Goal: Transaction & Acquisition: Subscribe to service/newsletter

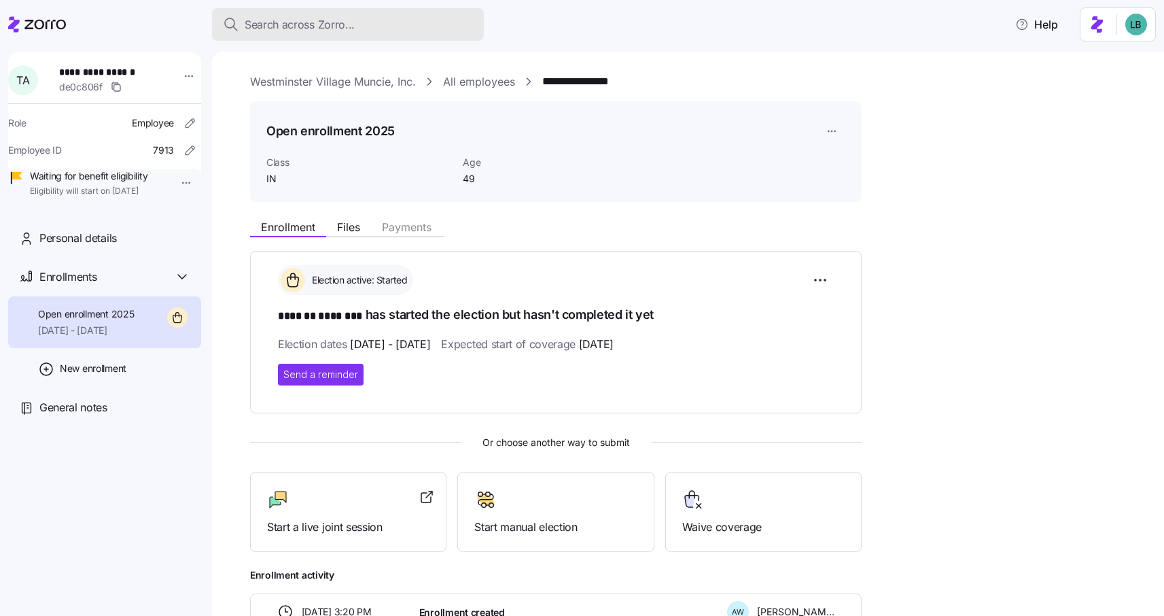
click at [272, 24] on span "Search across Zorro..." at bounding box center [300, 24] width 110 height 17
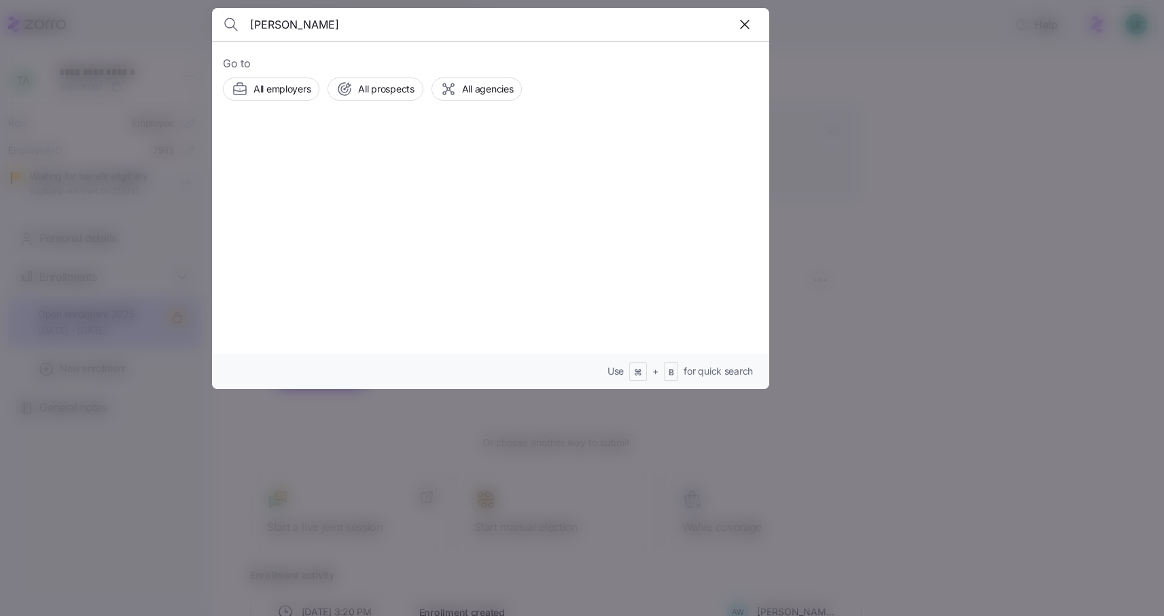
type input "marvin hall"
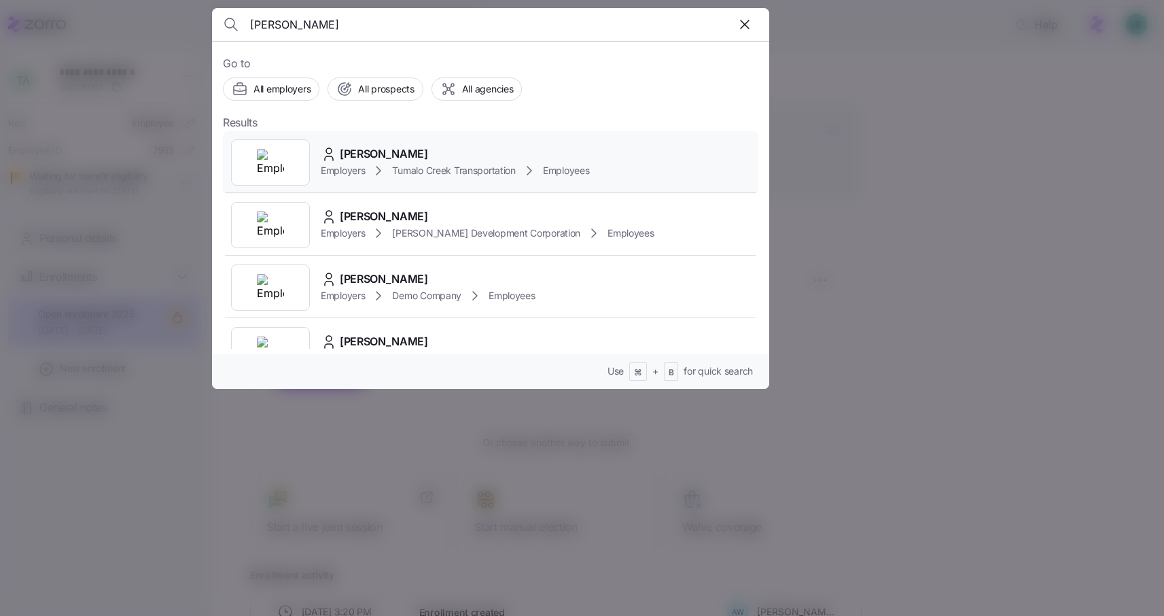
click at [363, 154] on span "Marvin Hall" at bounding box center [384, 153] width 88 height 17
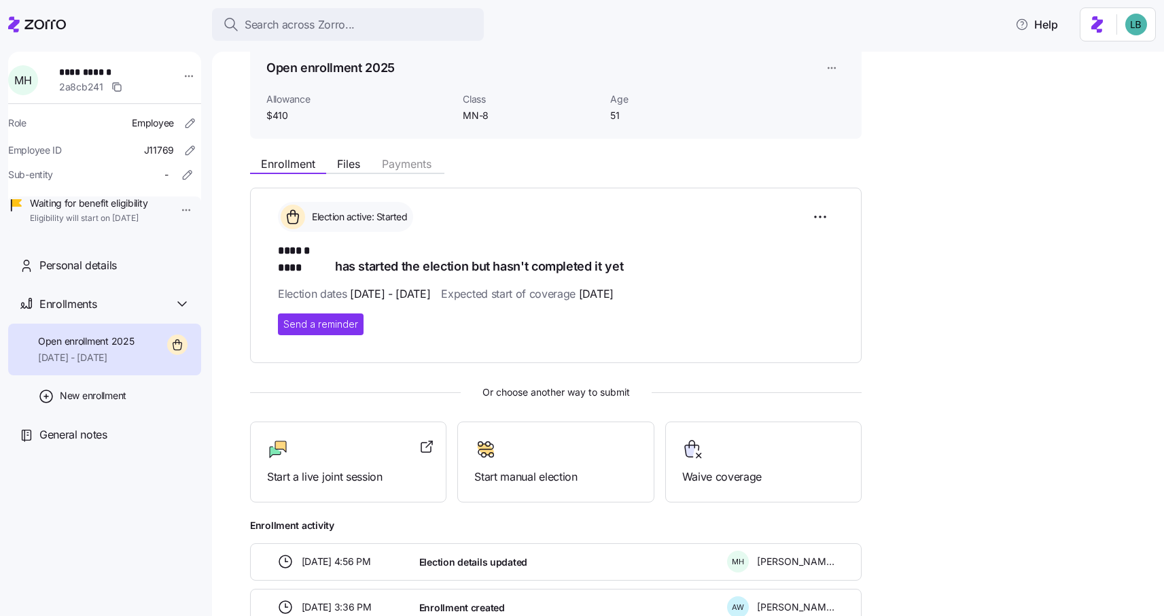
scroll to position [67, 0]
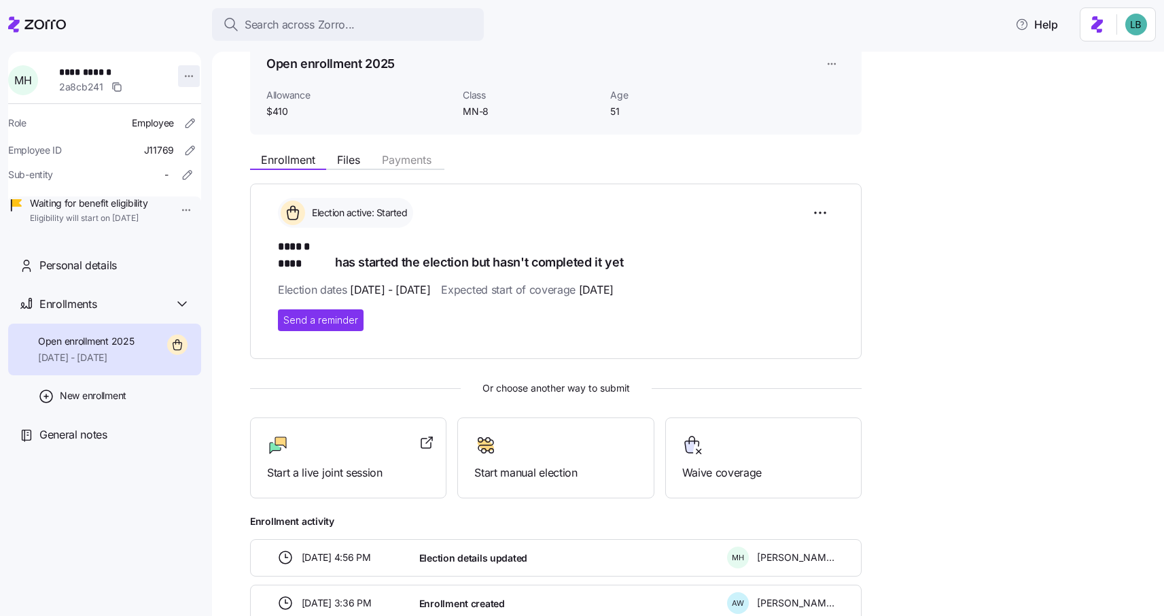
click at [181, 78] on html "**********" at bounding box center [582, 303] width 1164 height 607
click at [221, 68] on html "**********" at bounding box center [582, 303] width 1164 height 607
click at [181, 77] on html "**********" at bounding box center [582, 303] width 1164 height 607
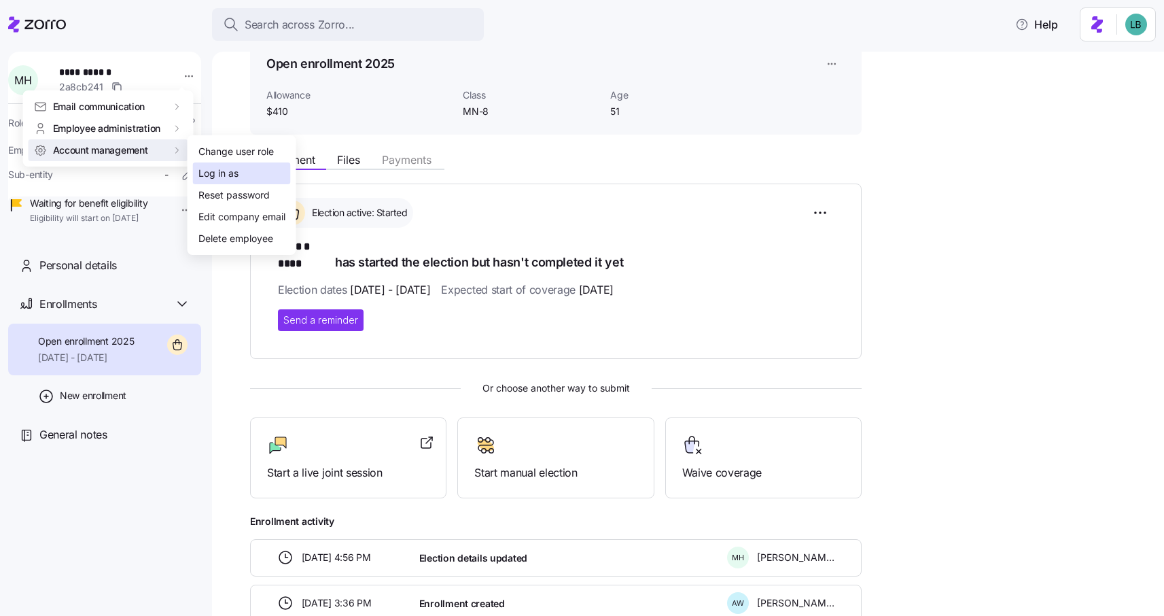
click at [209, 173] on div "Log in as" at bounding box center [218, 173] width 40 height 15
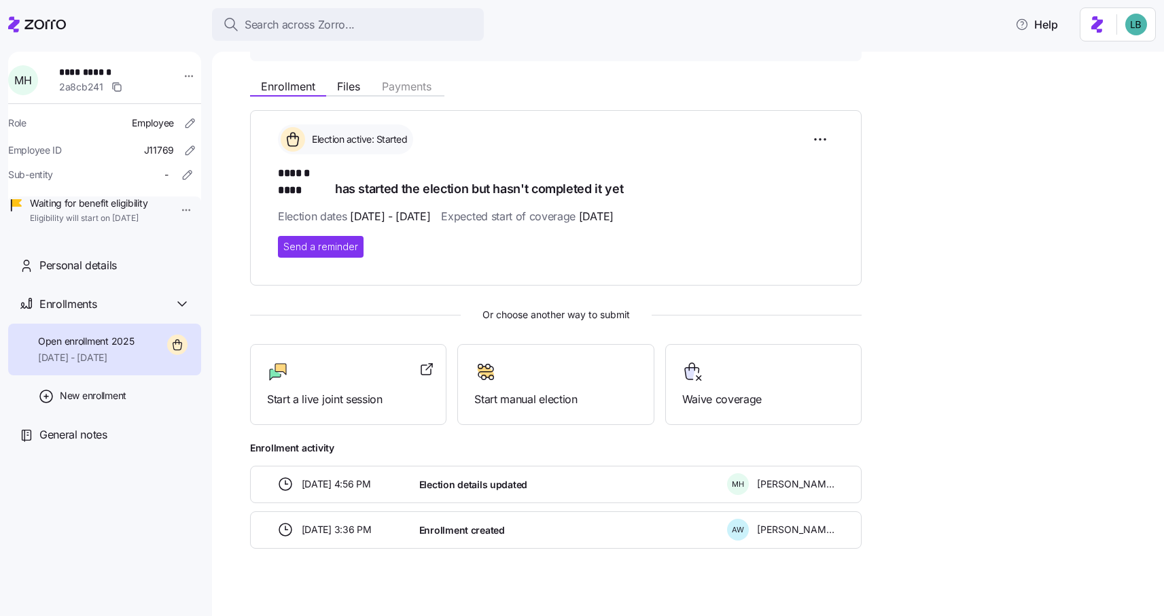
scroll to position [0, 0]
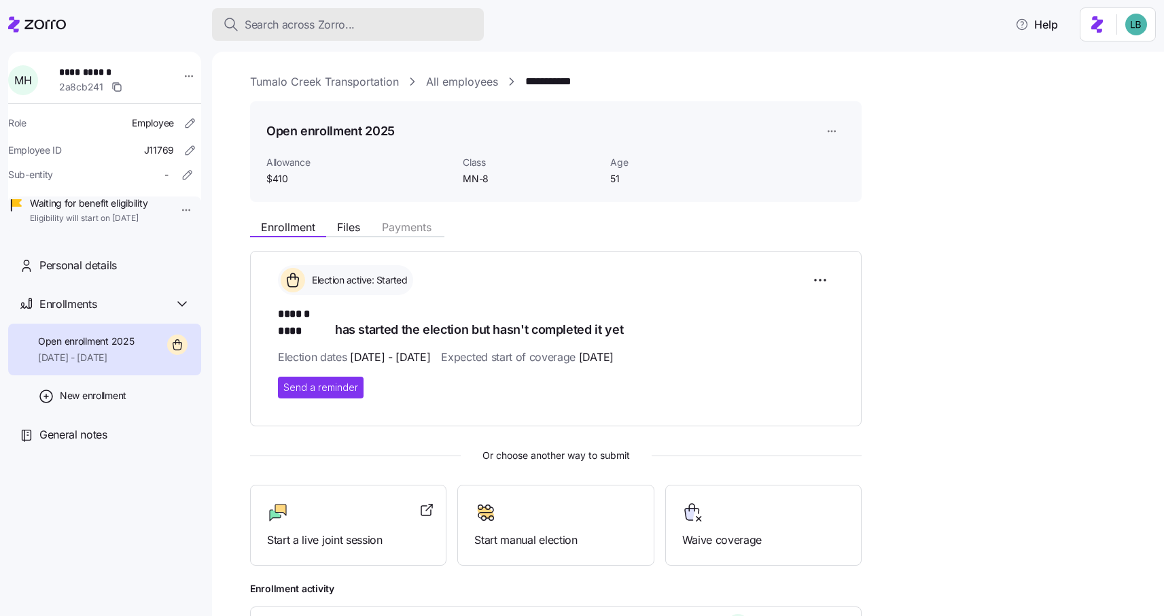
click at [300, 22] on span "Search across Zorro..." at bounding box center [300, 24] width 110 height 17
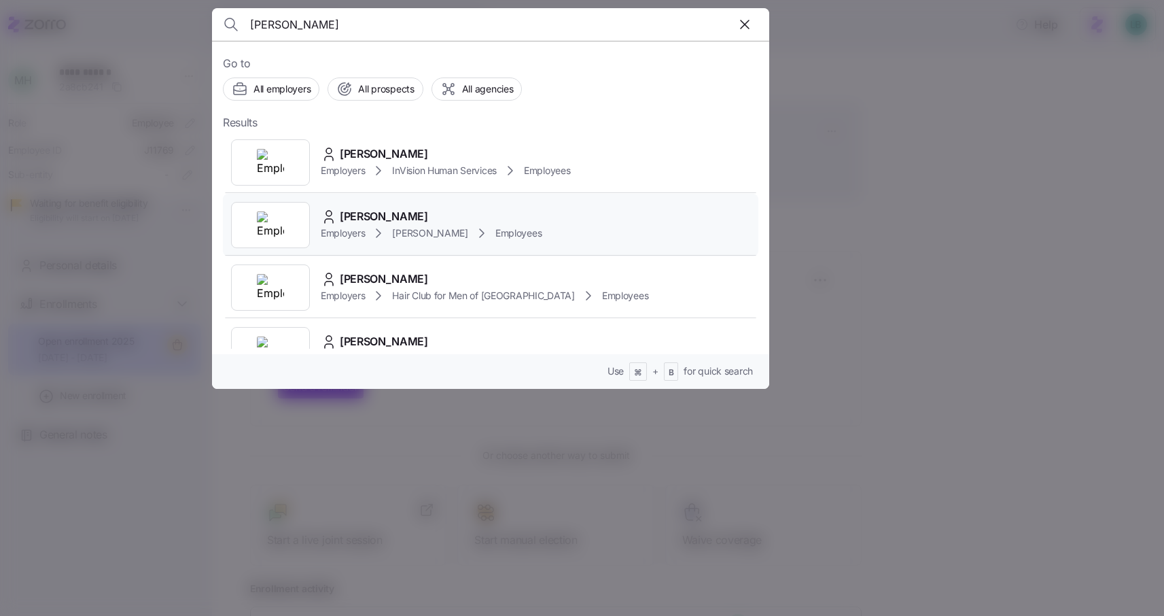
type input "kristina toll"
click at [741, 29] on icon "button" at bounding box center [744, 24] width 16 height 16
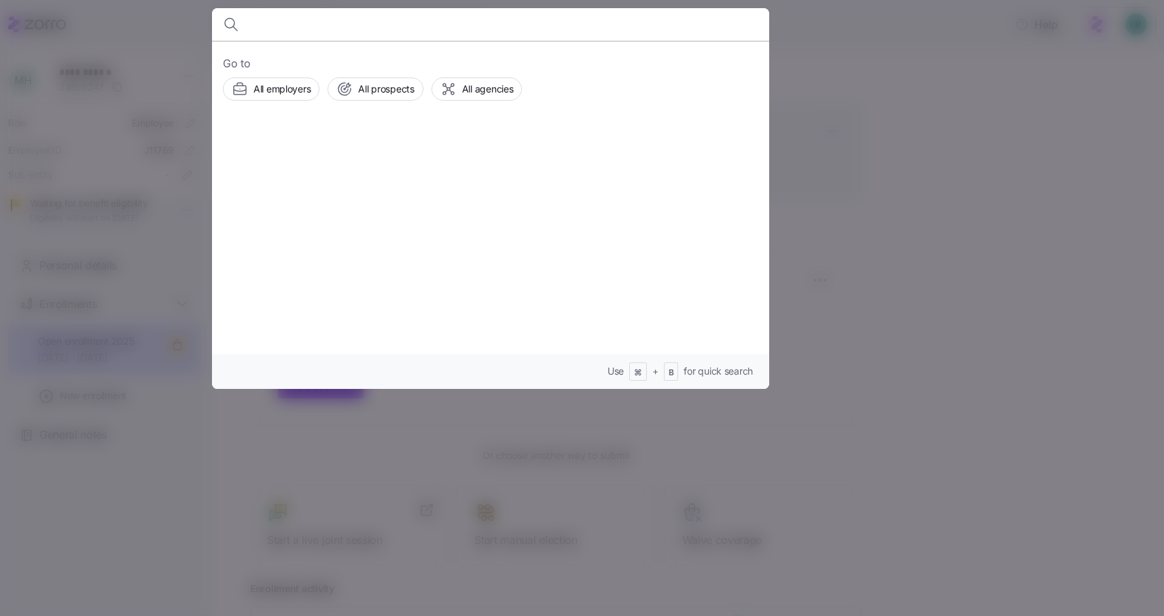
click at [376, 30] on input at bounding box center [424, 24] width 348 height 33
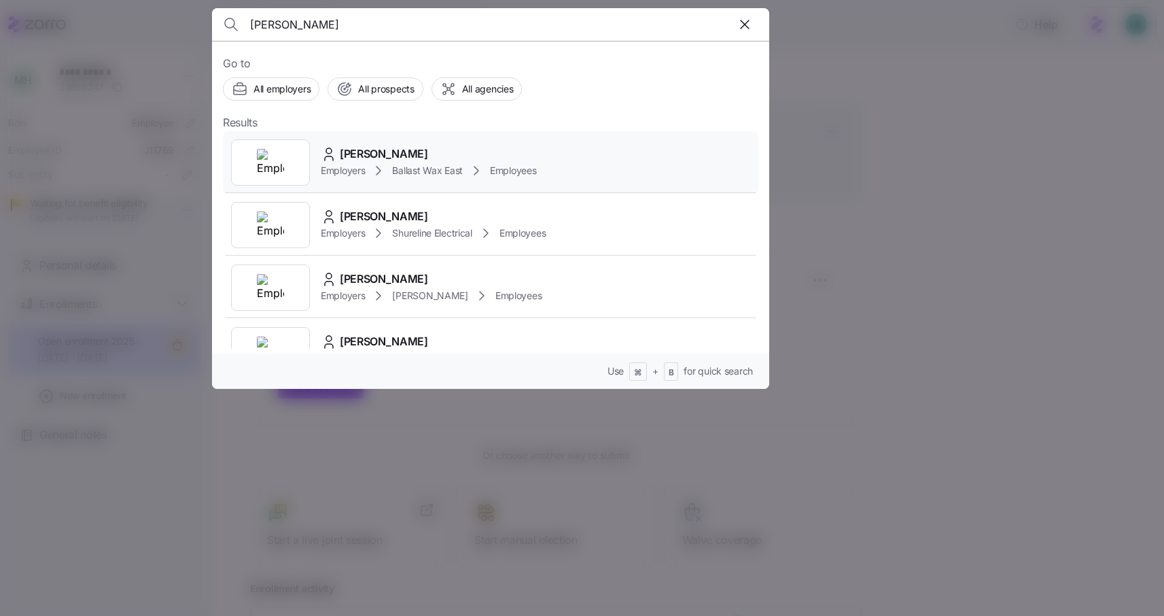
type input "katrina"
click at [376, 156] on span "Katrina Toll" at bounding box center [384, 153] width 88 height 17
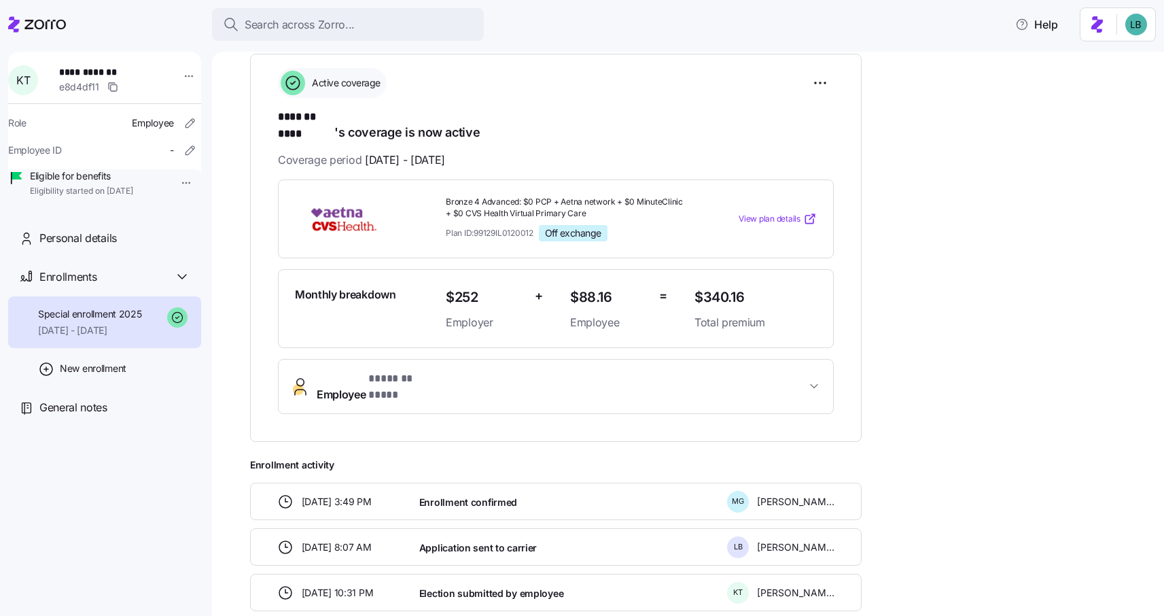
scroll to position [188, 0]
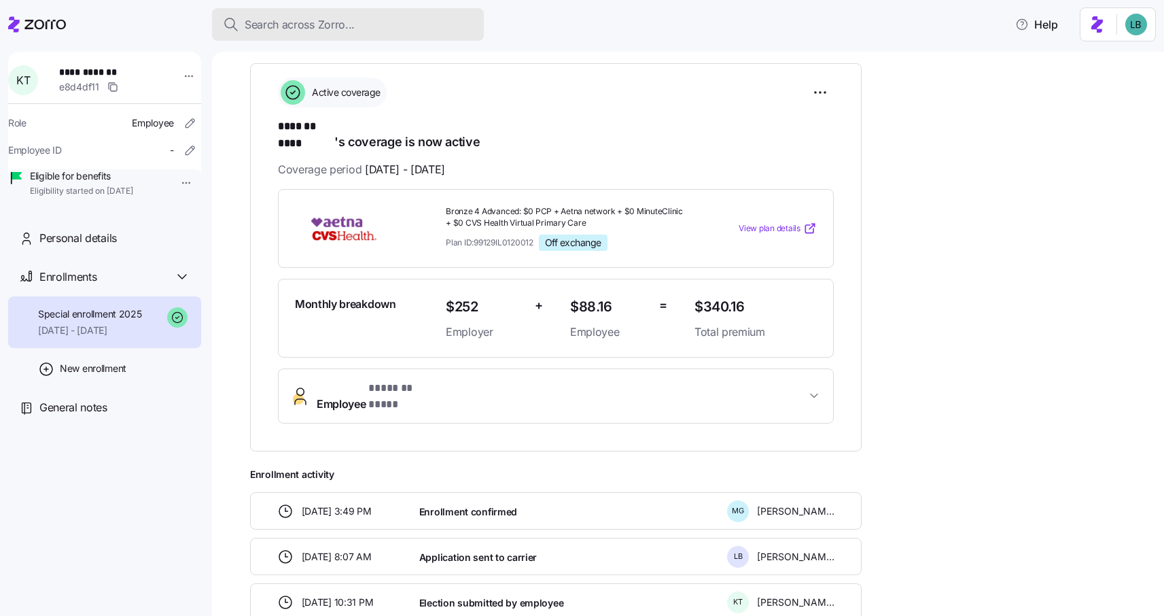
click at [333, 22] on span "Search across Zorro..." at bounding box center [300, 24] width 110 height 17
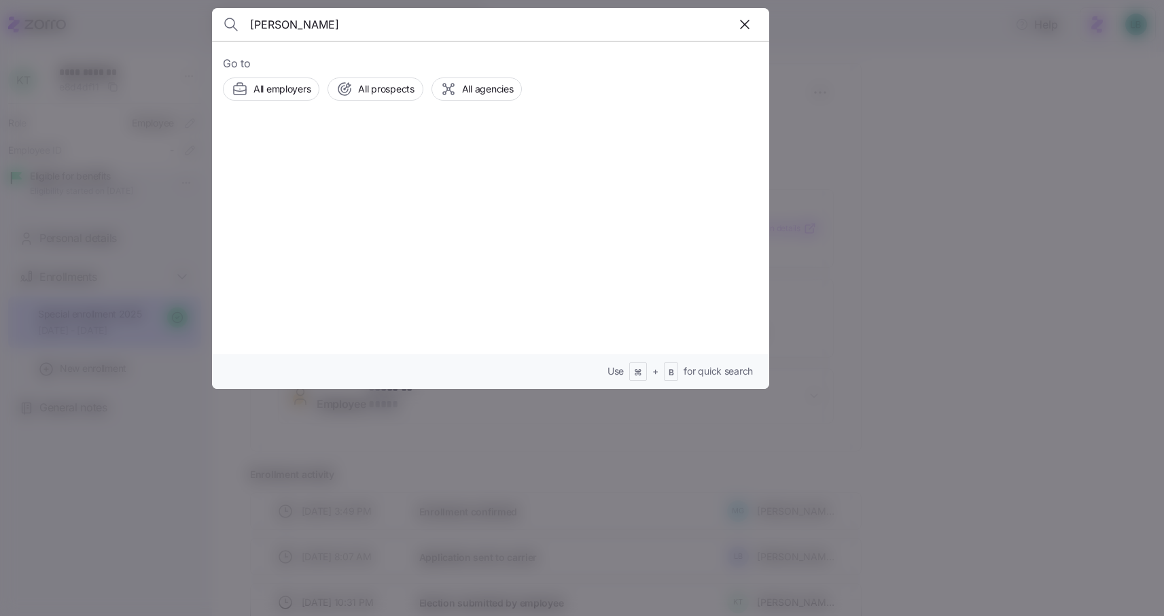
type input "mary schultz"
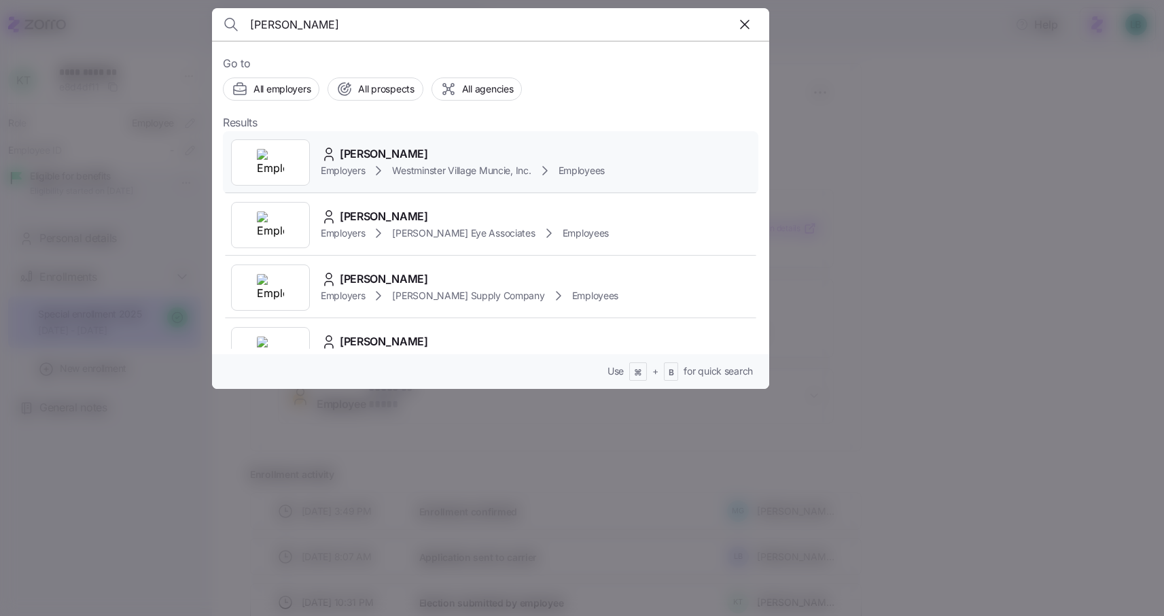
click at [363, 152] on span "Mary Schultz" at bounding box center [384, 153] width 88 height 17
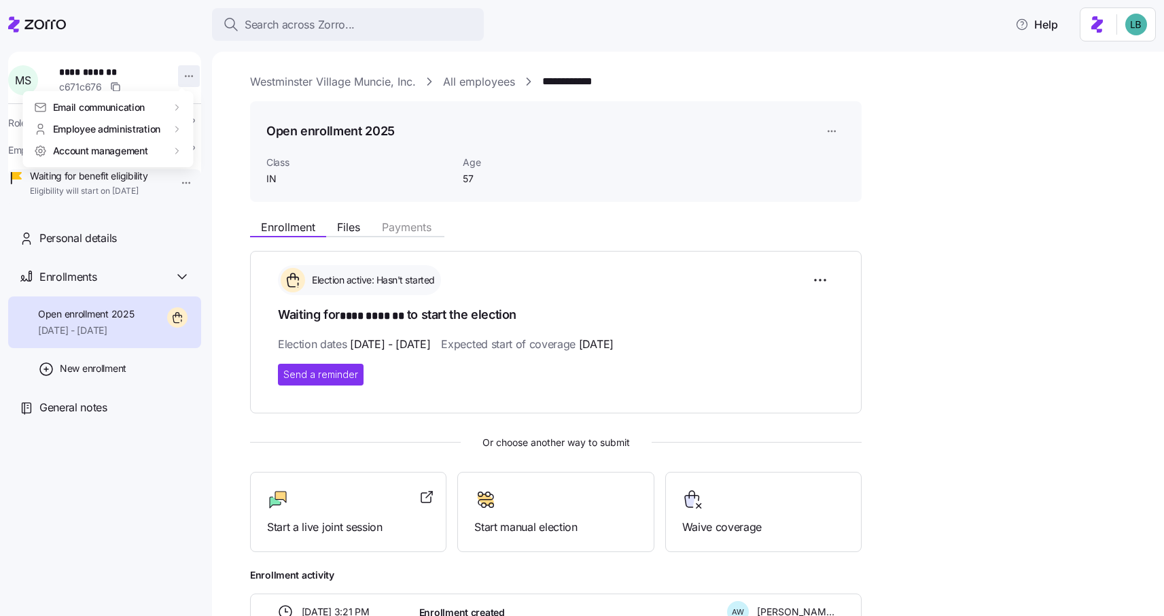
click at [180, 77] on html "**********" at bounding box center [582, 303] width 1164 height 607
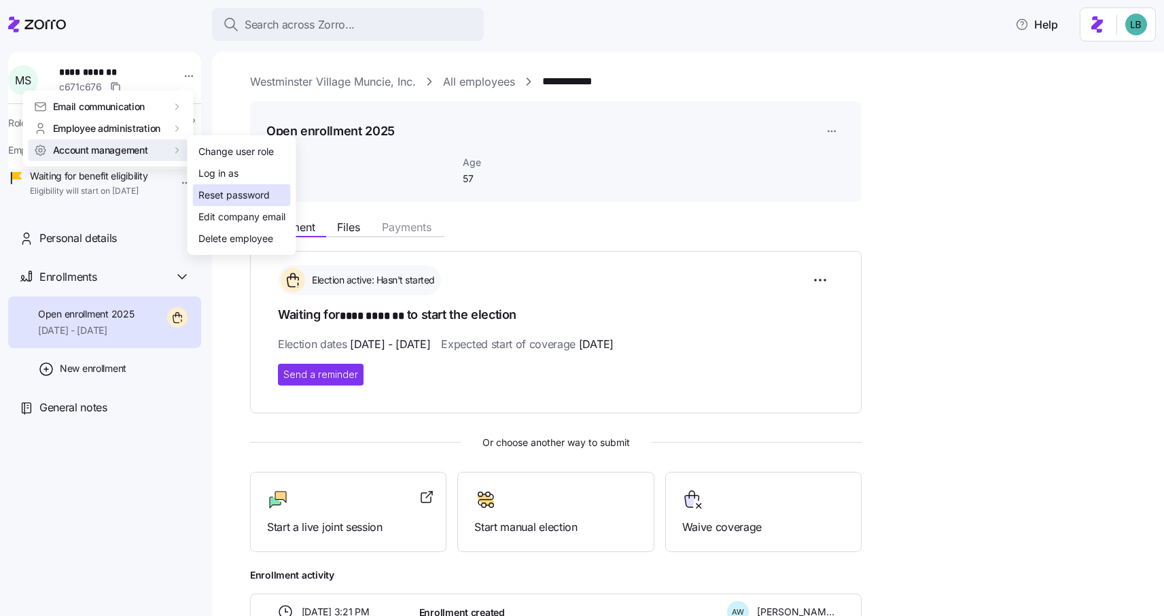
click at [208, 193] on div "Reset password" at bounding box center [233, 195] width 71 height 15
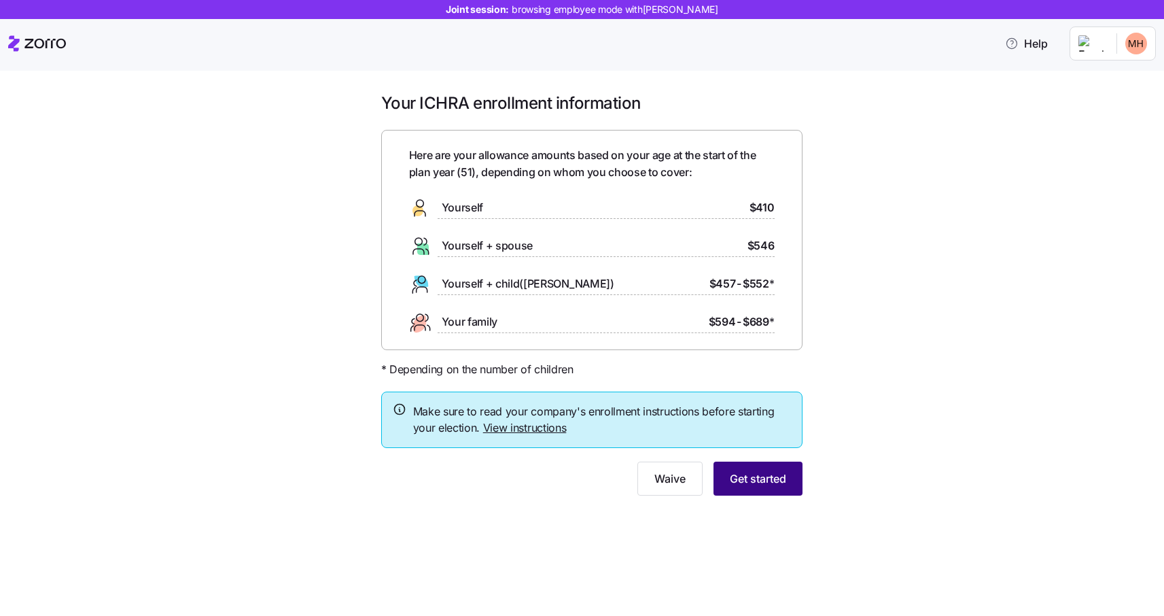
click at [767, 478] on span "Get started" at bounding box center [758, 478] width 56 height 16
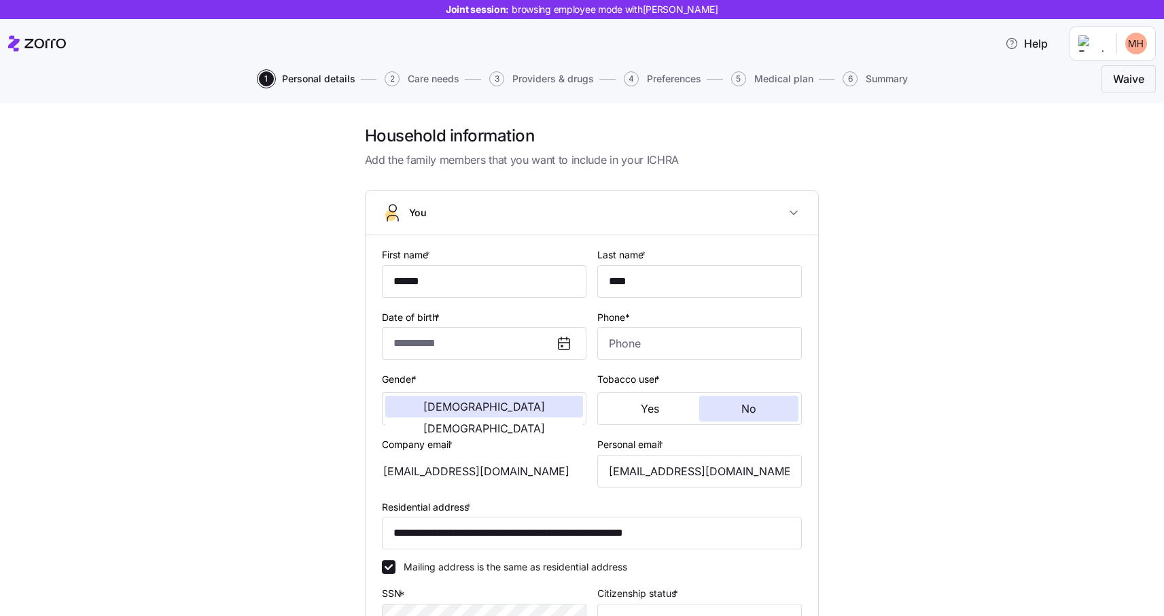
type input "**********"
type input "[PHONE_NUMBER]"
type input "US citizen"
type input "Single"
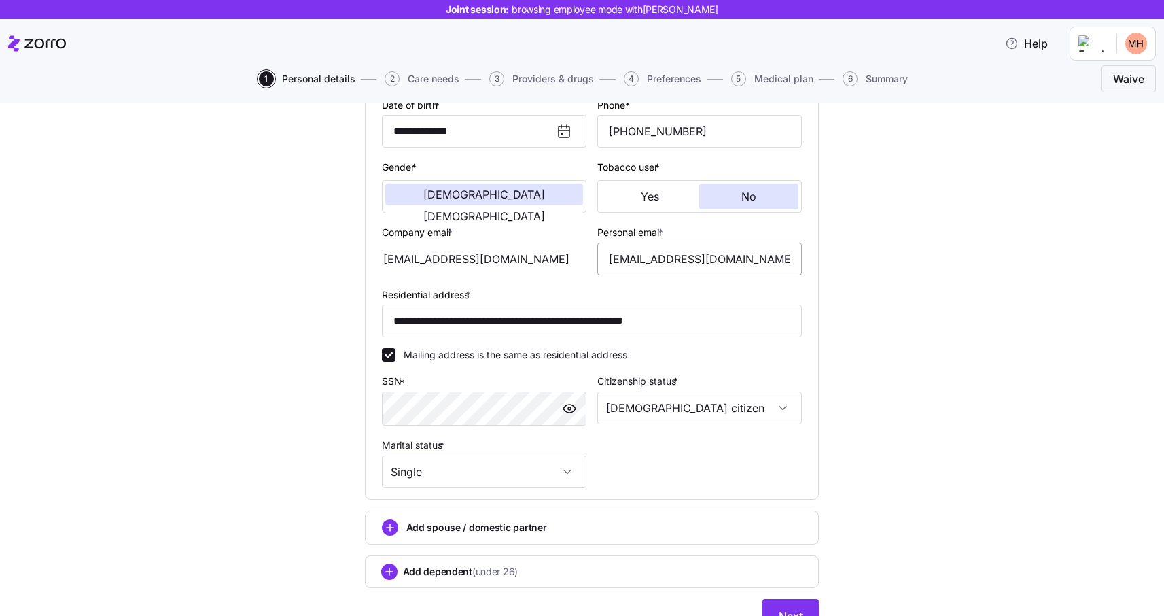
scroll to position [280, 0]
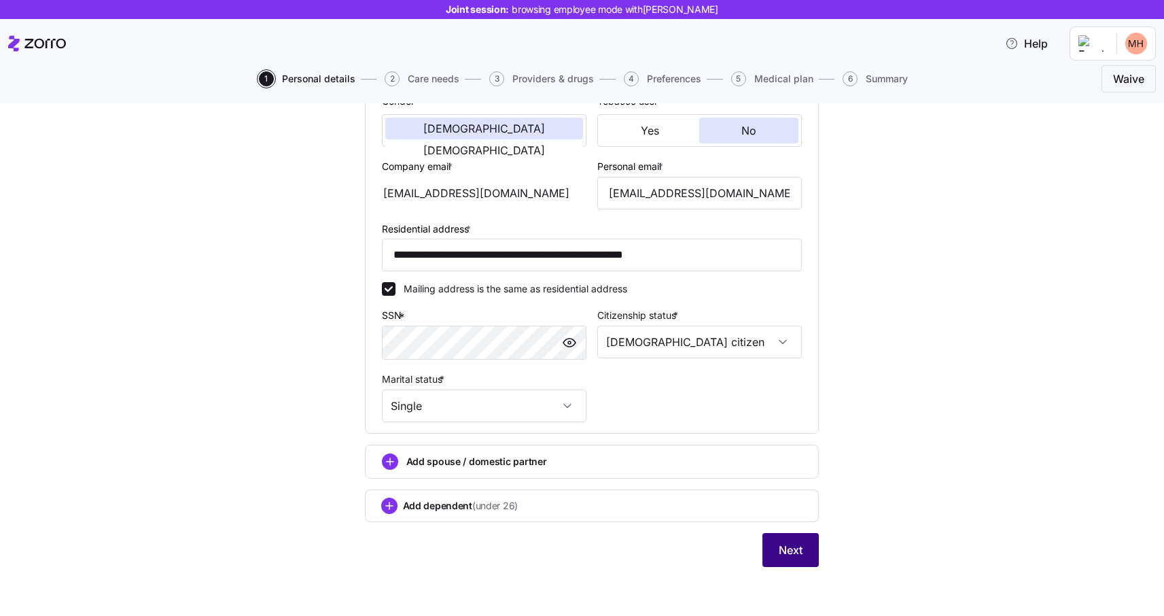
click at [789, 541] on button "Next" at bounding box center [790, 550] width 56 height 34
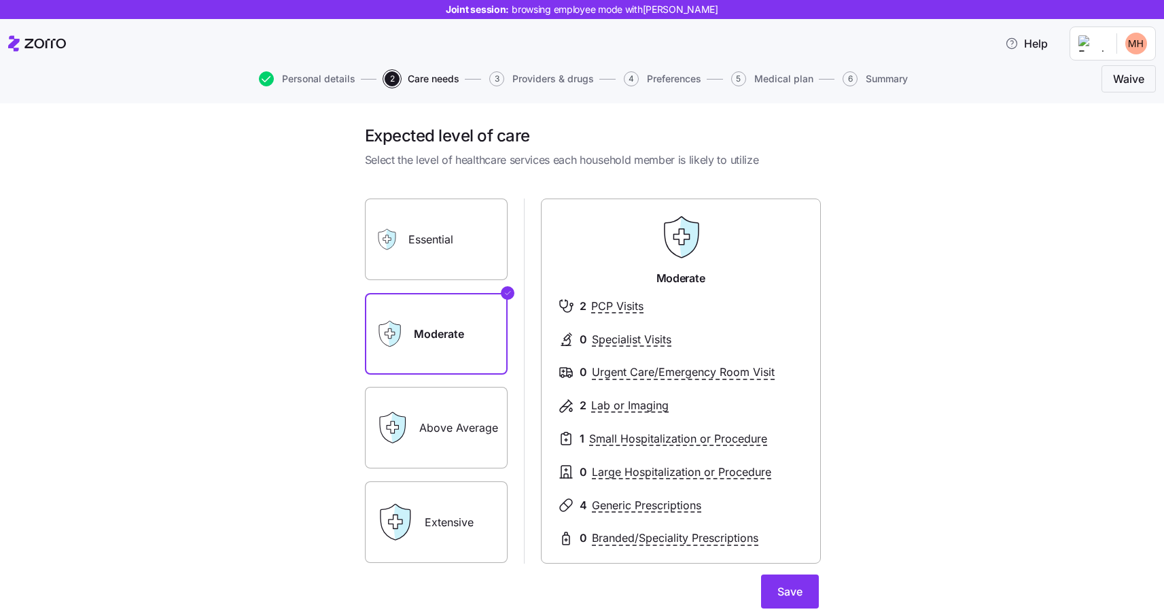
click at [452, 529] on label "Extensive" at bounding box center [436, 522] width 143 height 82
click at [0, 0] on input "Extensive" at bounding box center [0, 0] width 0 height 0
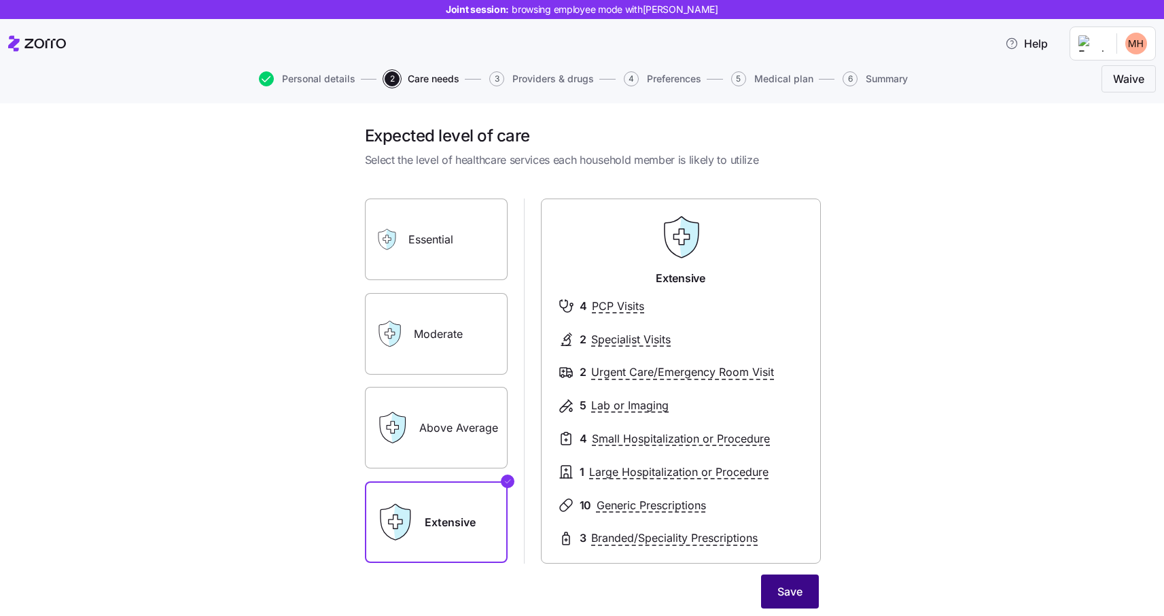
click at [786, 590] on span "Save" at bounding box center [789, 591] width 25 height 16
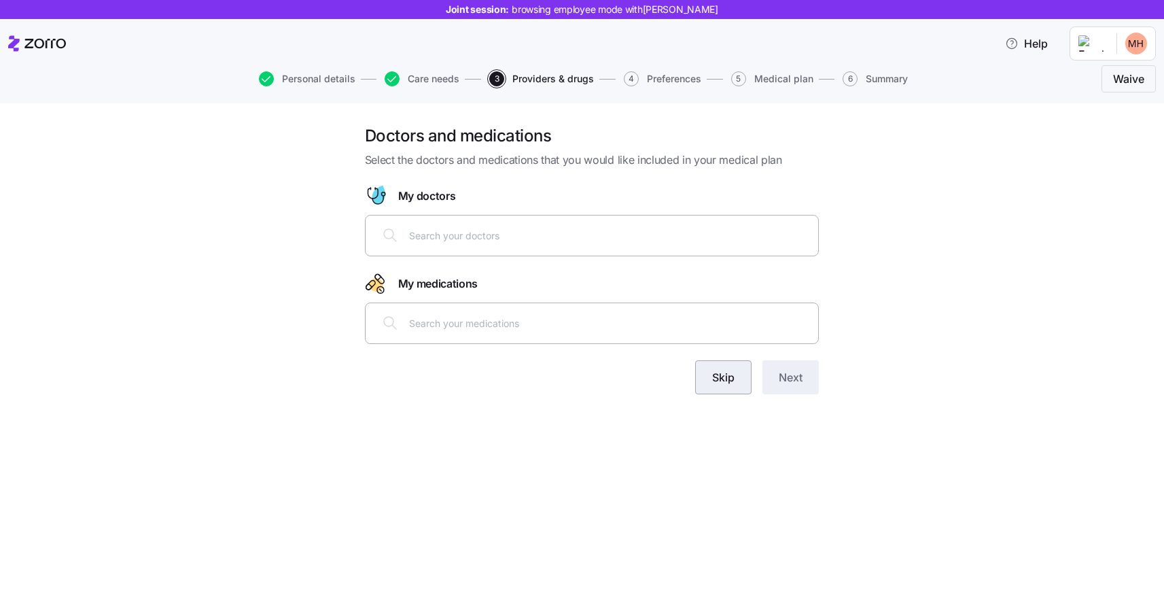
click at [722, 383] on span "Skip" at bounding box center [723, 377] width 22 height 16
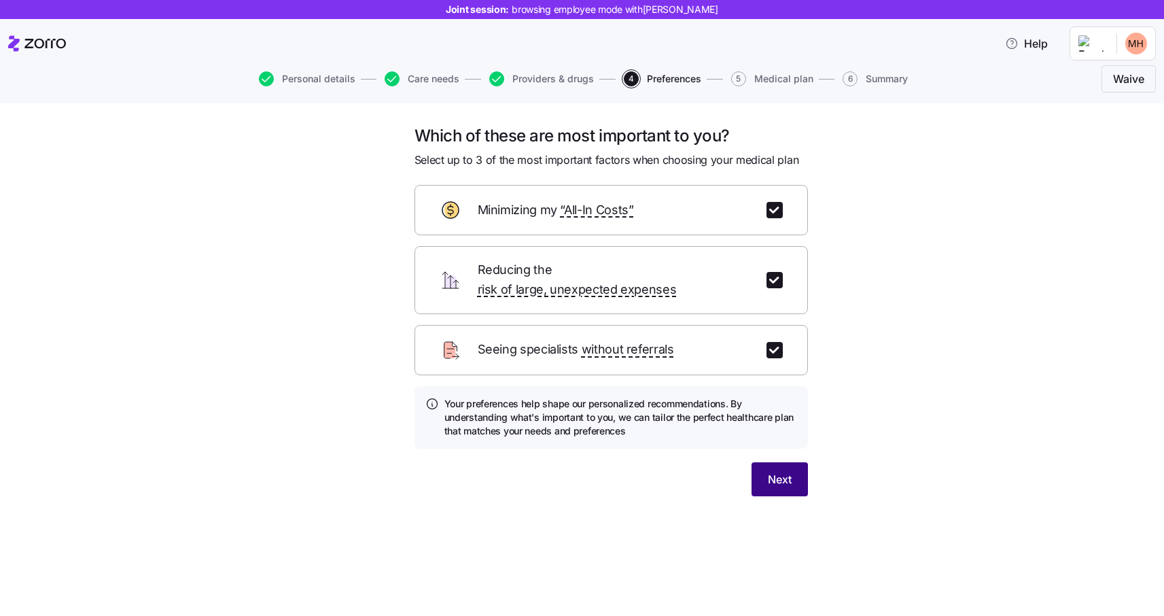
click at [781, 471] on button "Next" at bounding box center [779, 479] width 56 height 34
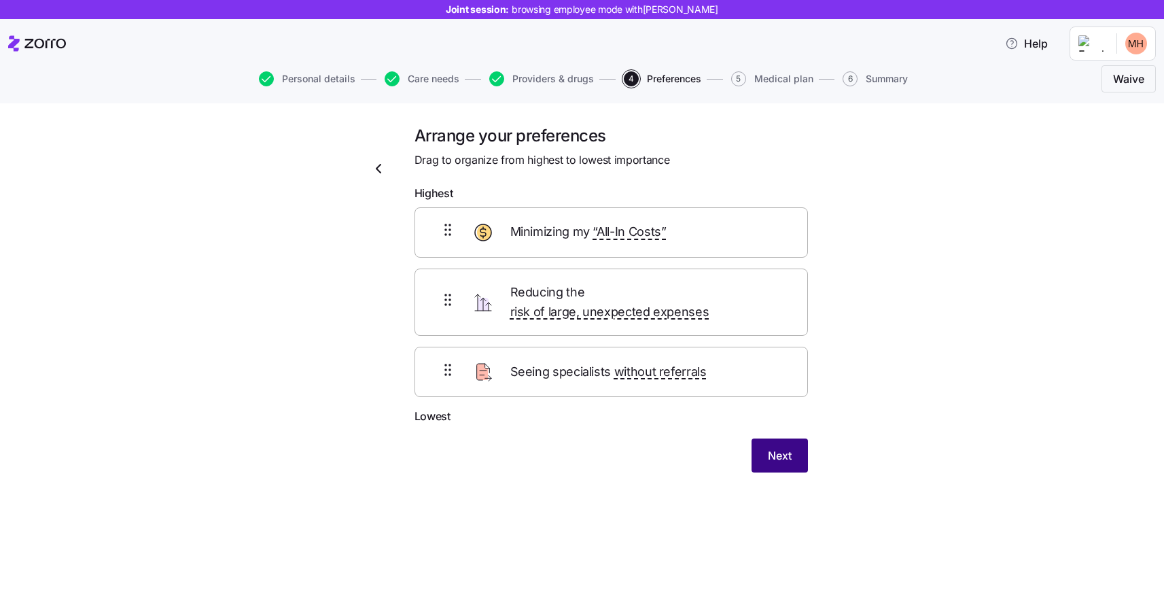
click at [779, 447] on span "Next" at bounding box center [780, 455] width 24 height 16
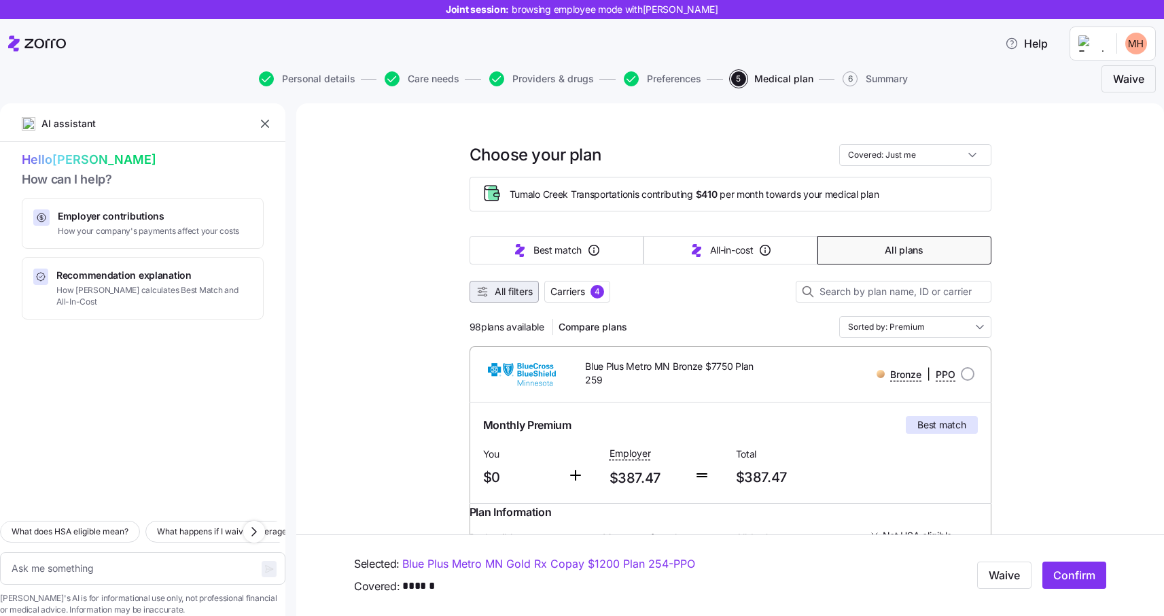
click at [508, 295] on span "All filters" at bounding box center [514, 292] width 38 height 14
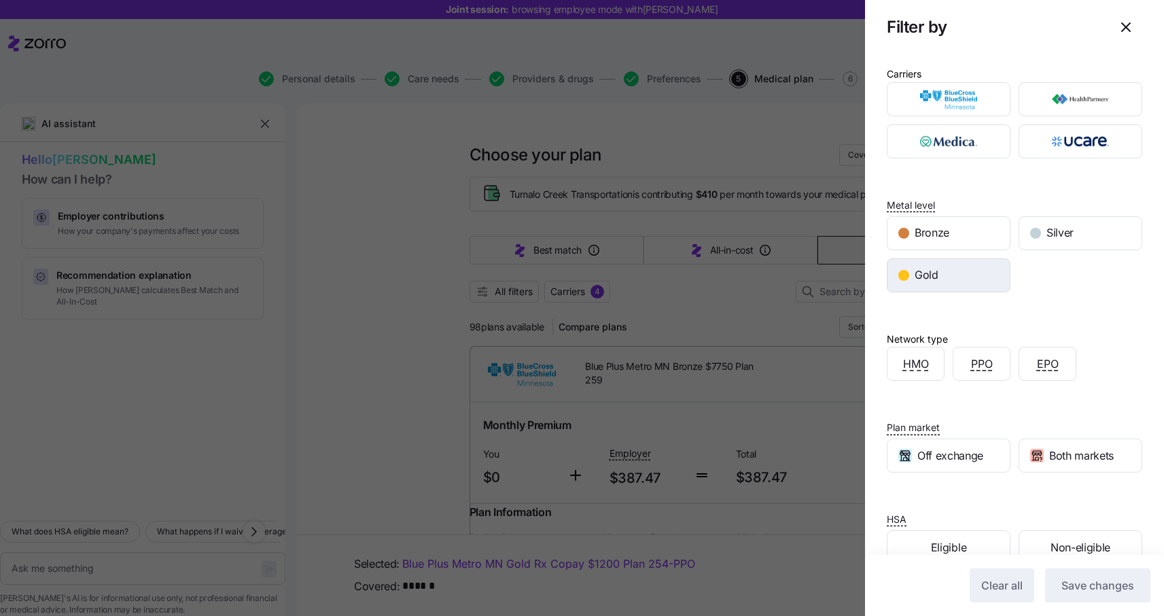
click at [935, 274] on span "Gold" at bounding box center [926, 274] width 24 height 17
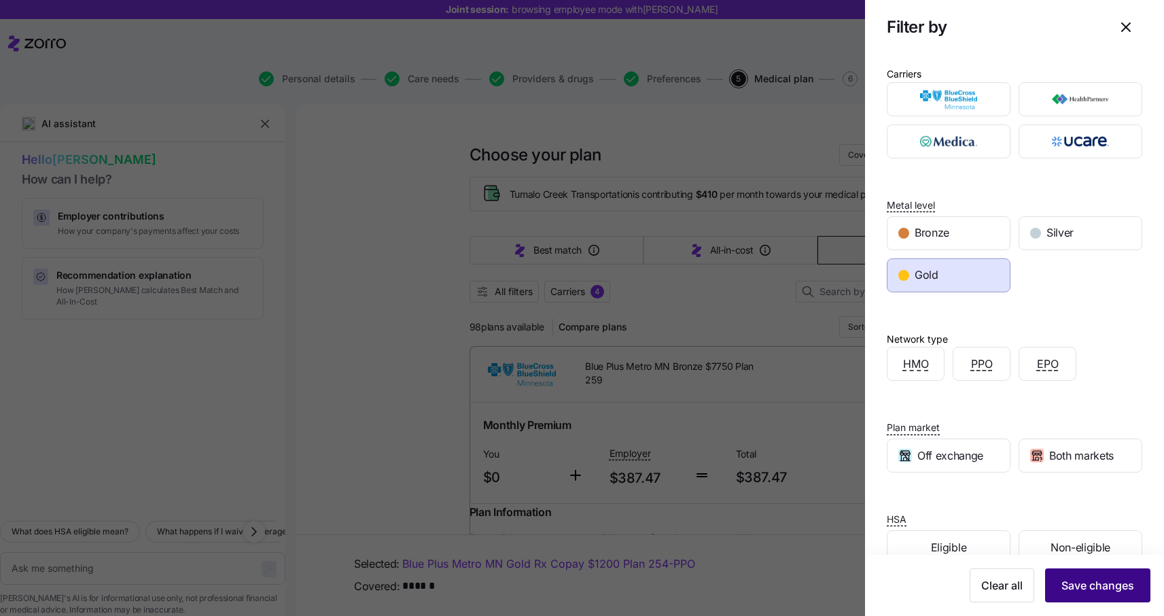
click at [1095, 589] on span "Save changes" at bounding box center [1097, 585] width 73 height 16
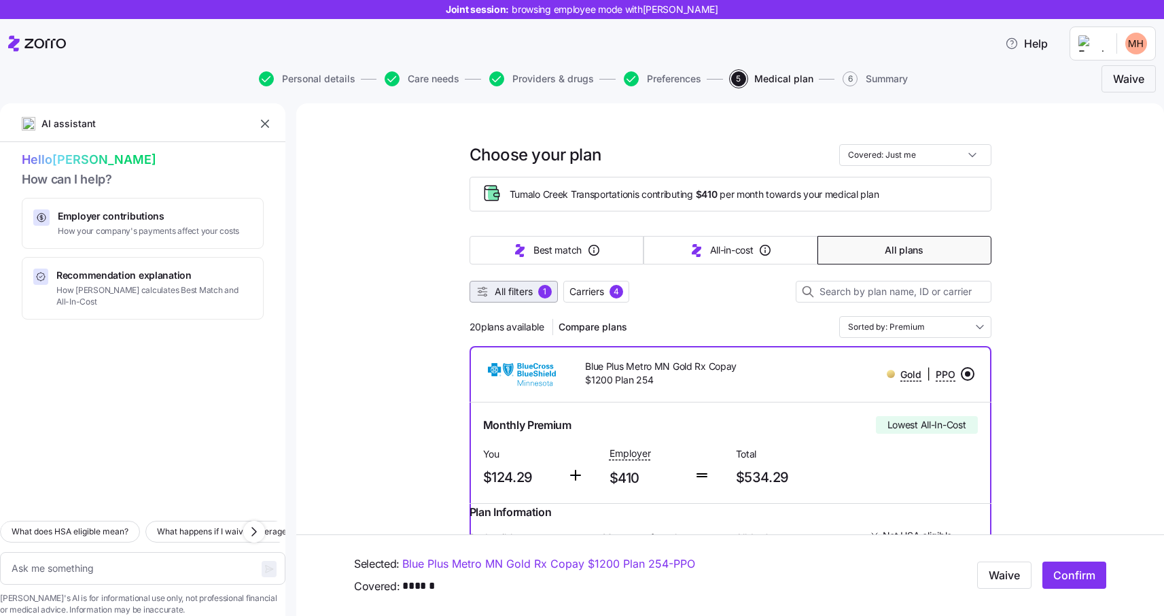
click at [513, 297] on span "All filters" at bounding box center [514, 292] width 38 height 14
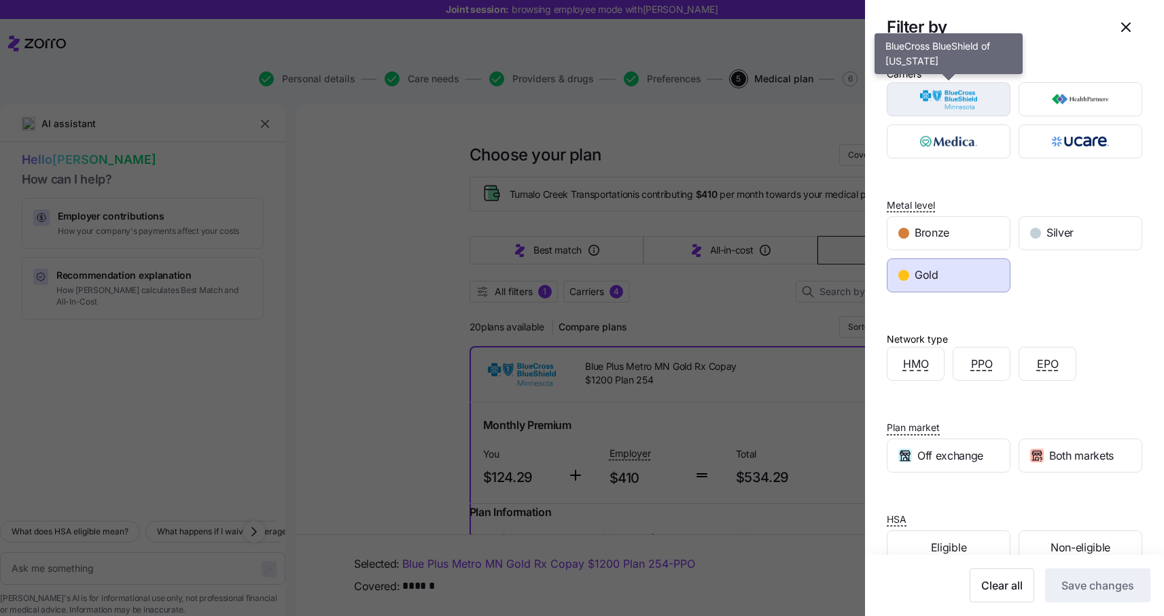
click at [968, 107] on img "button" at bounding box center [949, 99] width 100 height 27
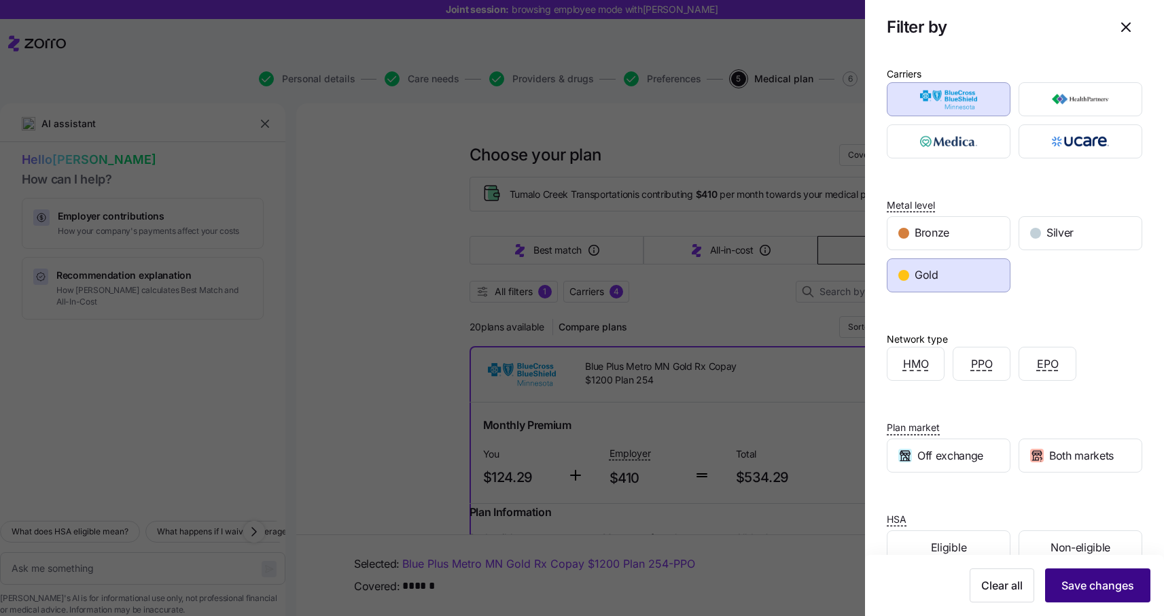
click at [1087, 588] on span "Save changes" at bounding box center [1097, 585] width 73 height 16
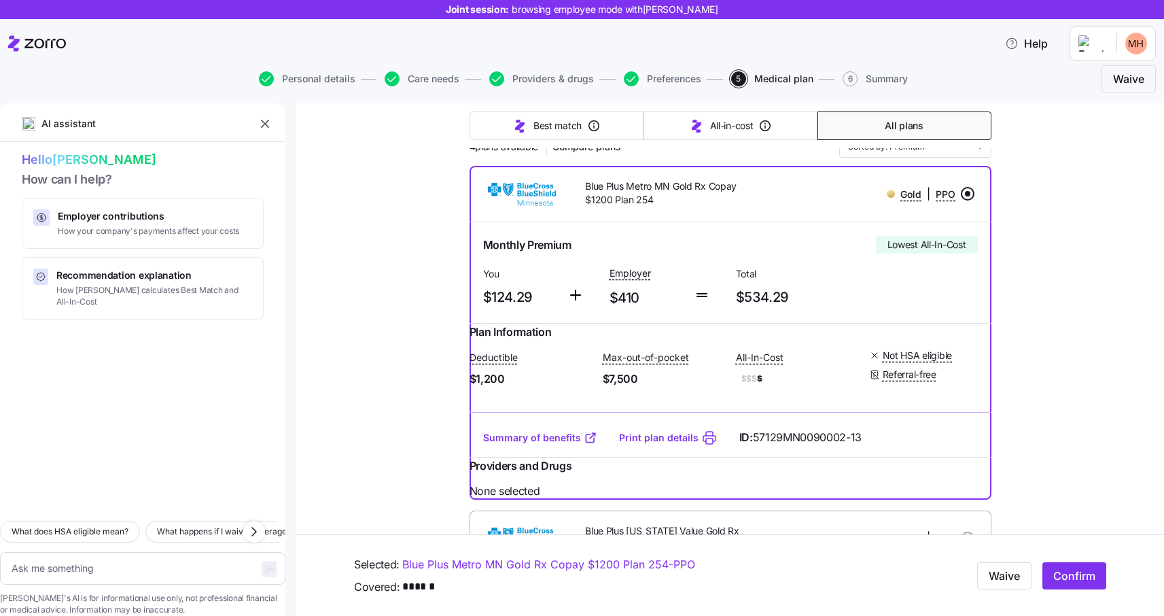
scroll to position [183, 0]
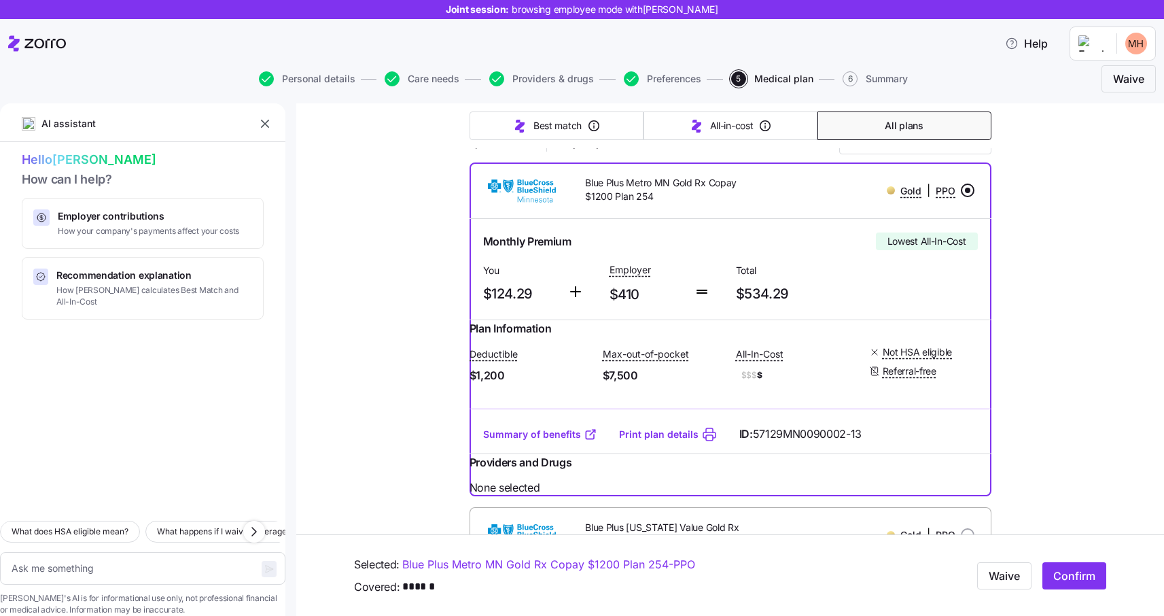
click at [531, 441] on link "Summary of benefits" at bounding box center [540, 434] width 114 height 14
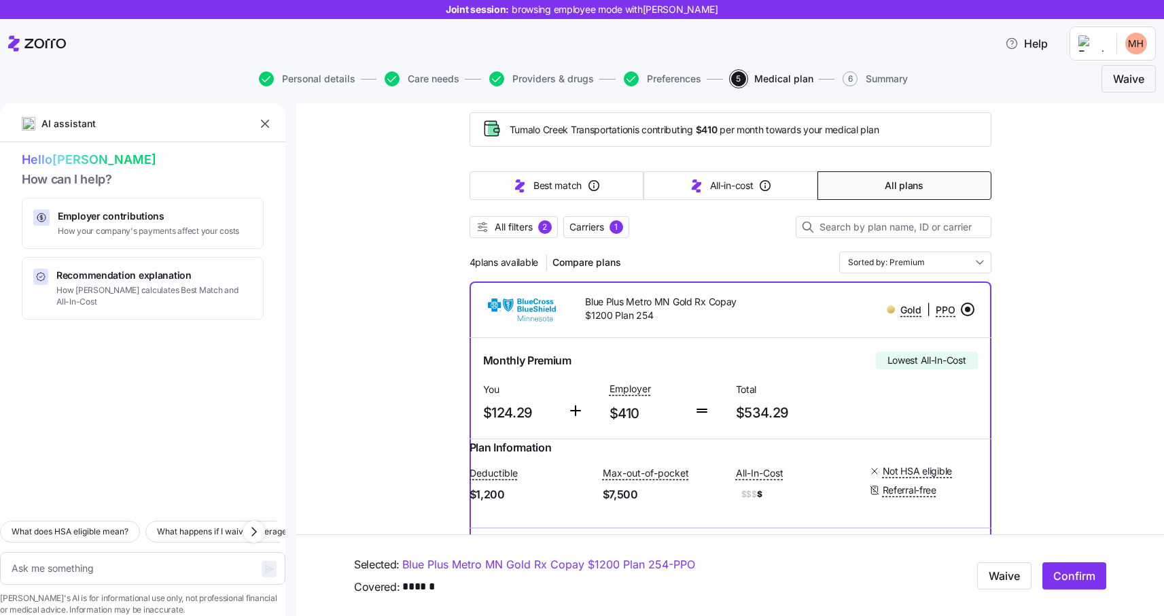
scroll to position [53, 0]
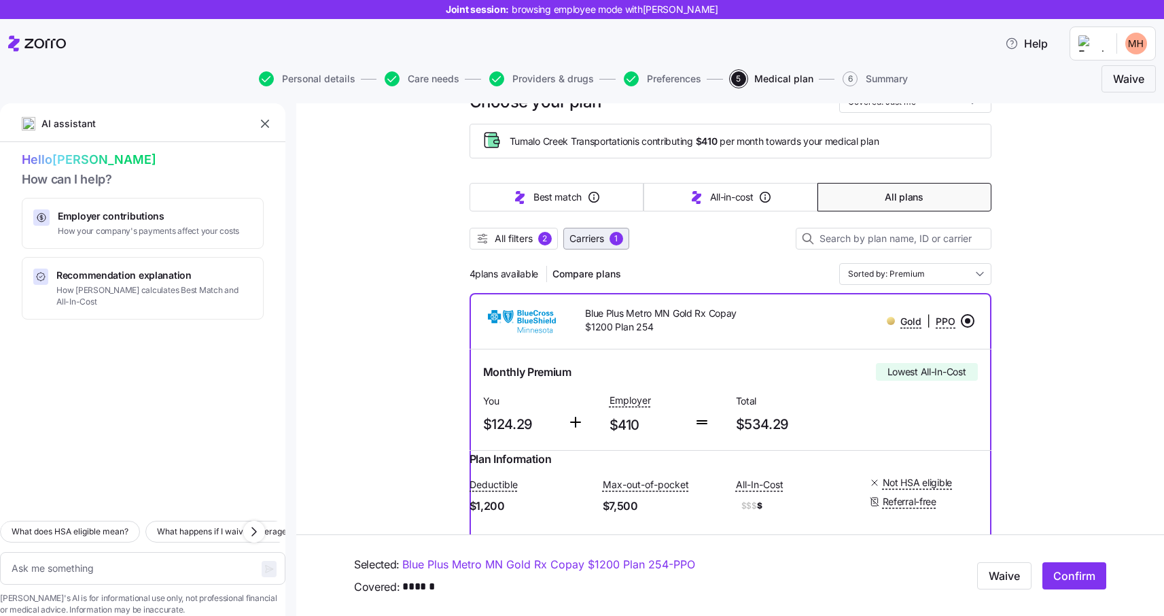
click at [588, 239] on span "Carriers" at bounding box center [586, 239] width 35 height 14
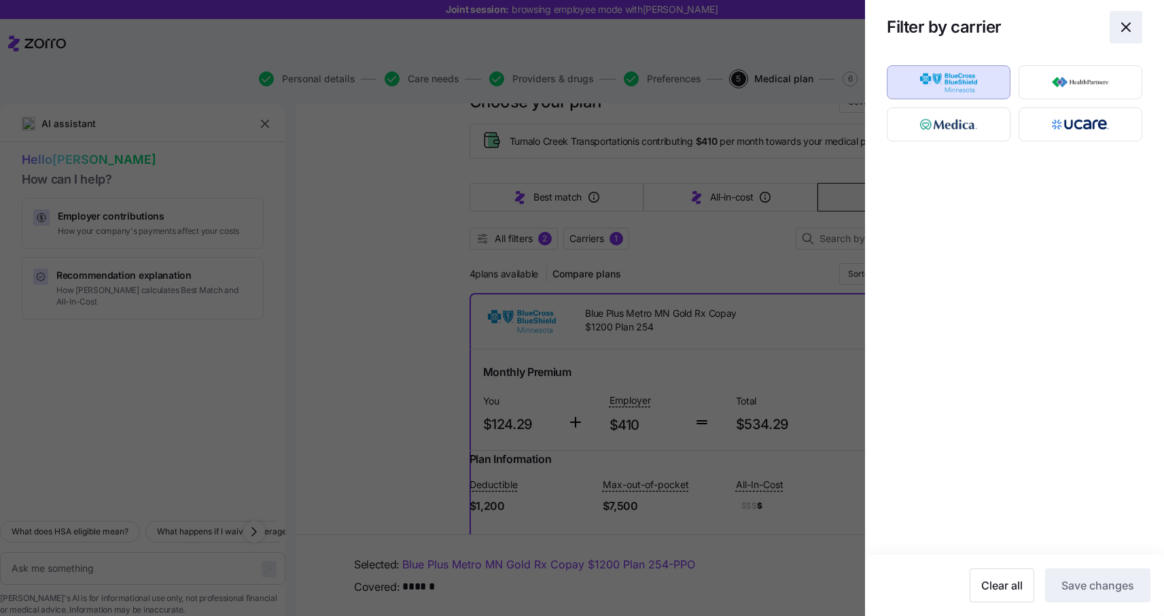
click at [1130, 22] on icon "button" at bounding box center [1126, 27] width 16 height 16
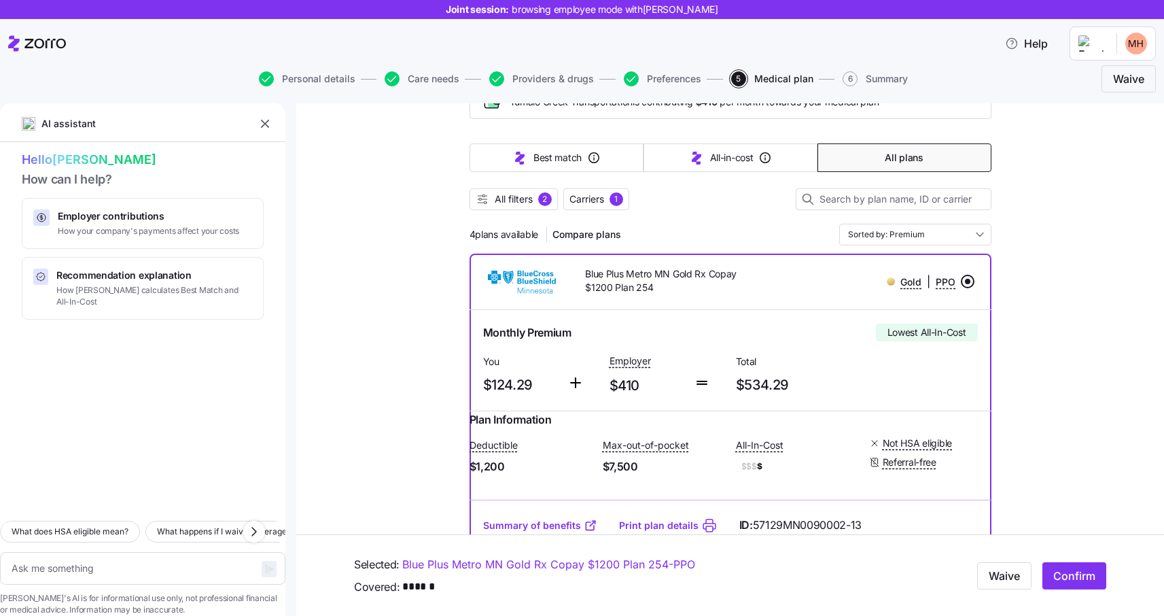
scroll to position [0, 0]
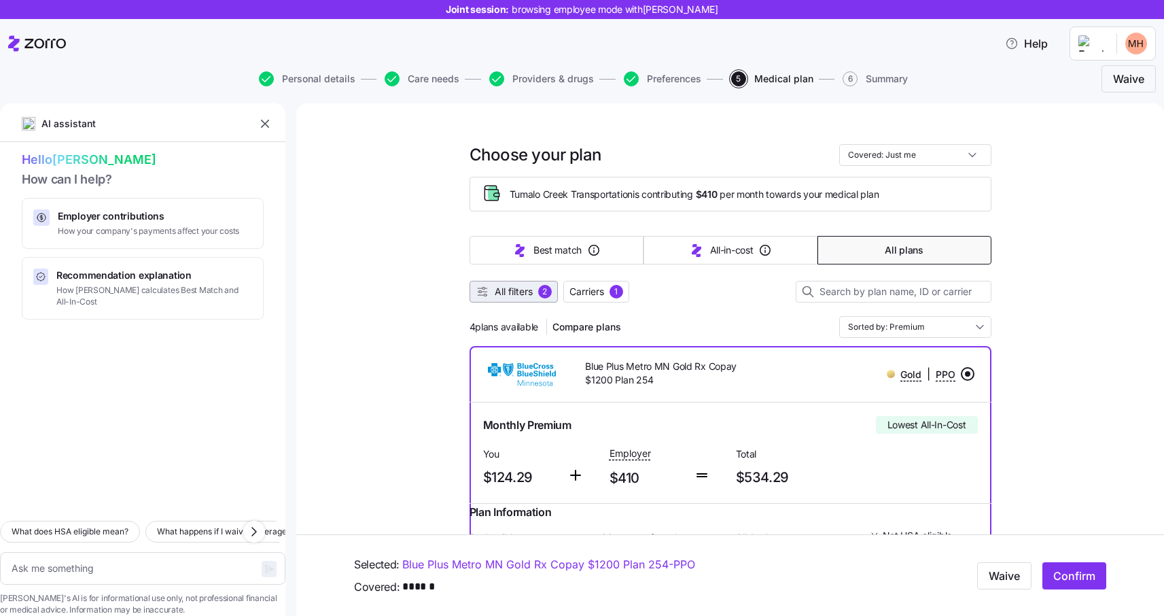
click at [520, 294] on span "All filters" at bounding box center [514, 292] width 38 height 14
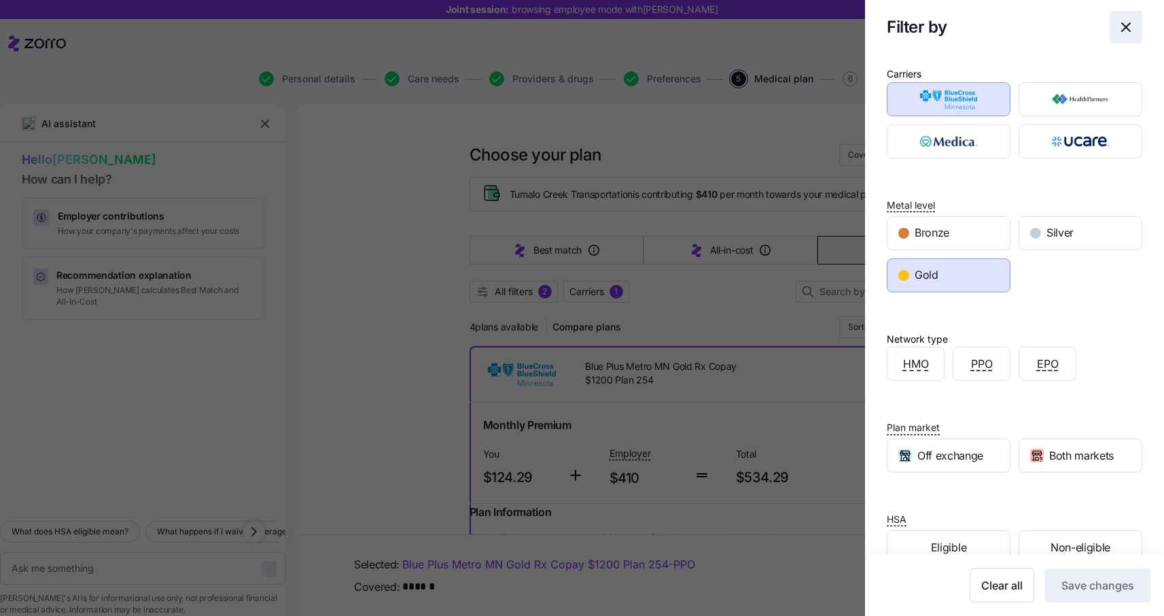
click at [1129, 22] on icon "button" at bounding box center [1126, 27] width 16 height 16
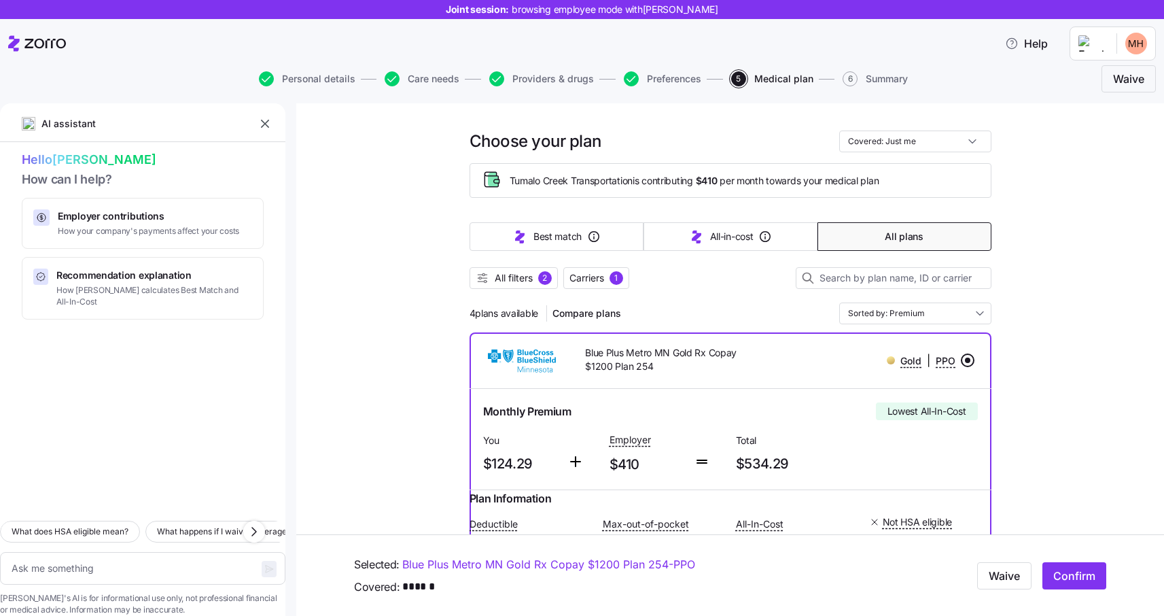
scroll to position [14, 0]
click at [594, 279] on span "Carriers" at bounding box center [586, 277] width 35 height 14
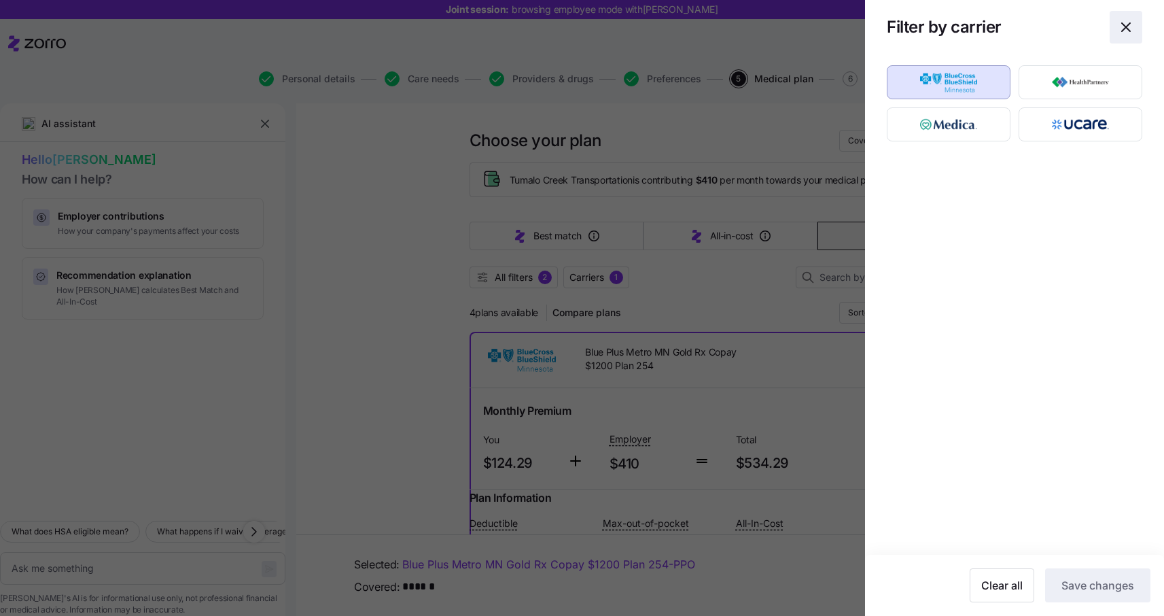
click at [1129, 26] on icon "button" at bounding box center [1126, 27] width 16 height 16
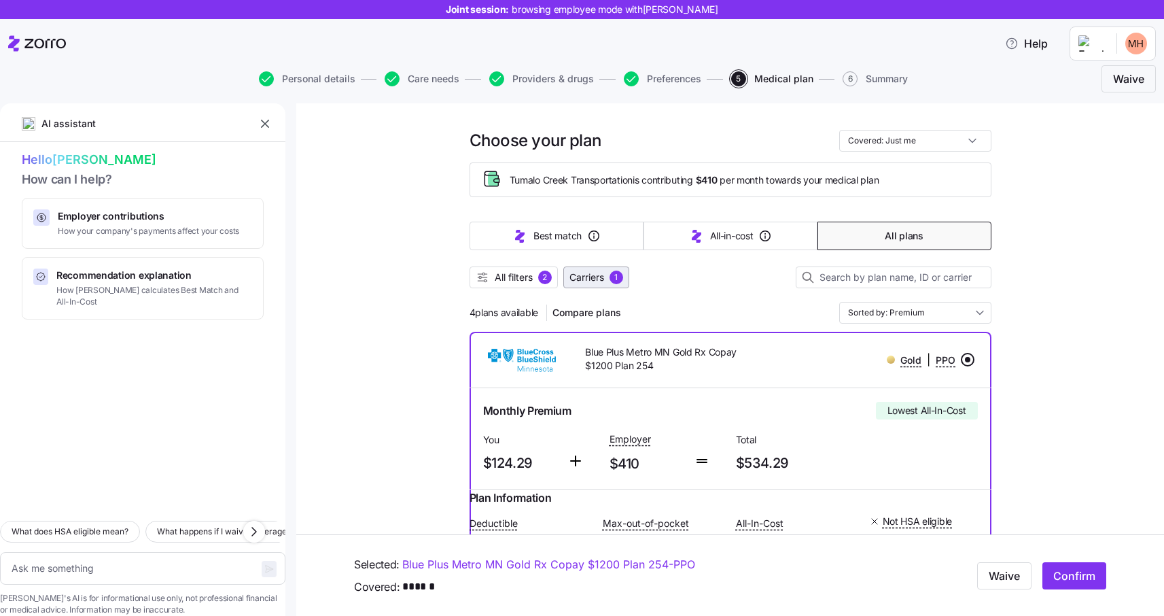
click at [586, 278] on span "Carriers" at bounding box center [586, 277] width 35 height 14
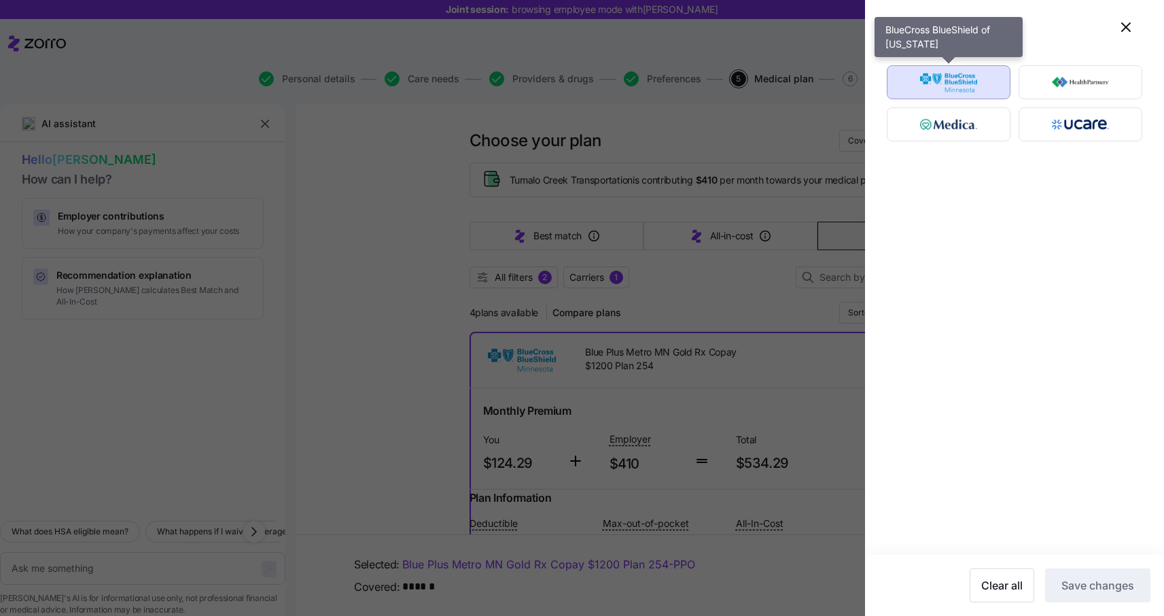
click at [962, 94] on img "button" at bounding box center [949, 82] width 100 height 27
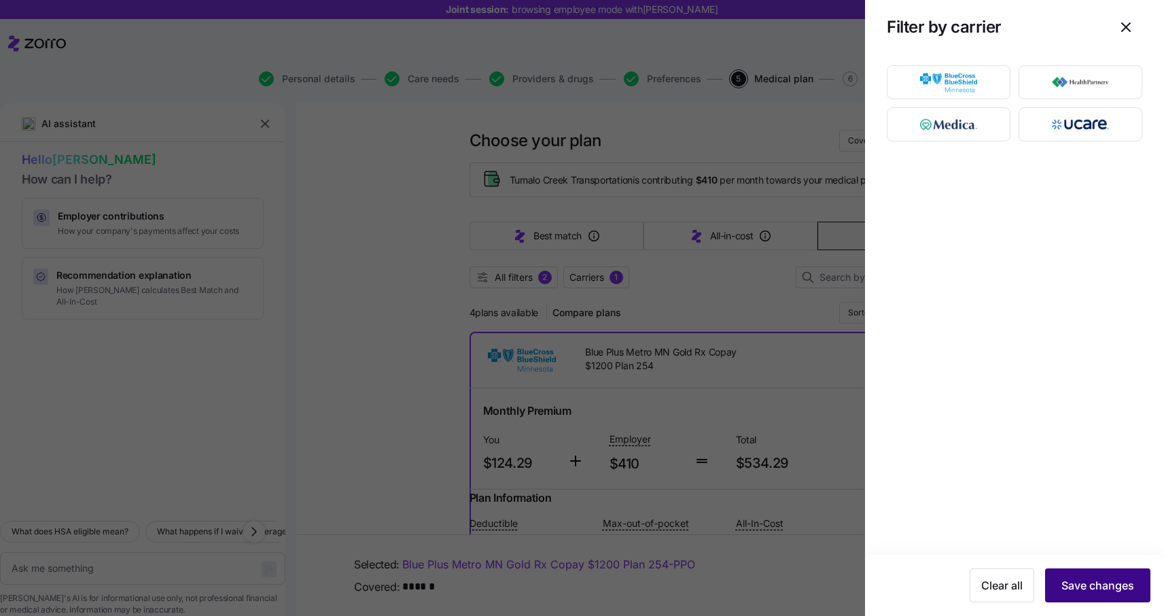
click at [1091, 594] on button "Save changes" at bounding box center [1097, 585] width 105 height 34
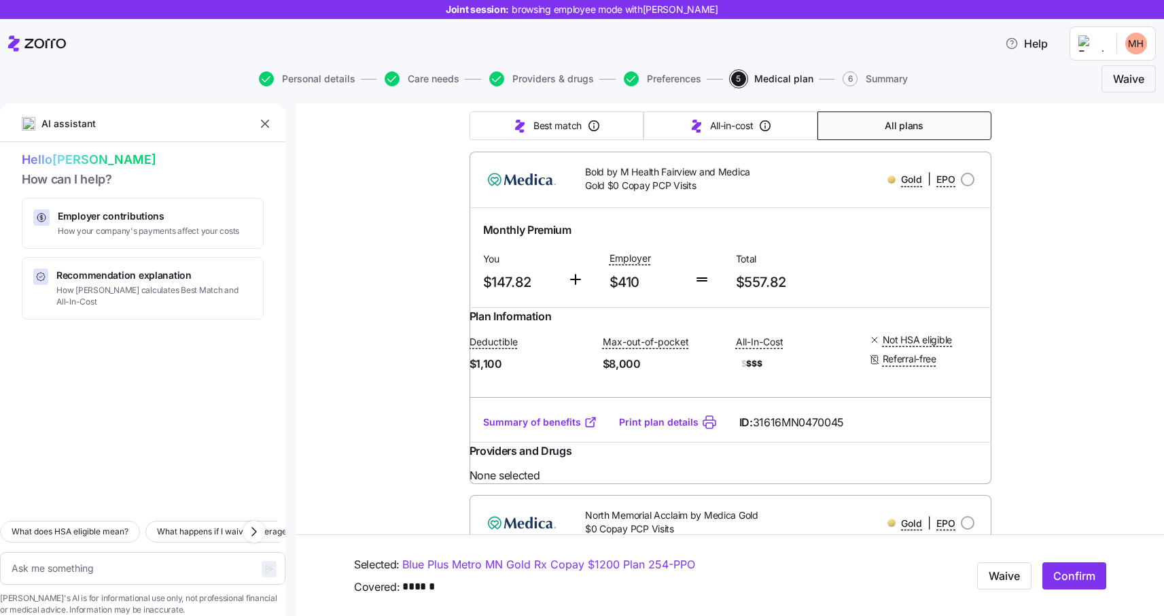
scroll to position [548, 0]
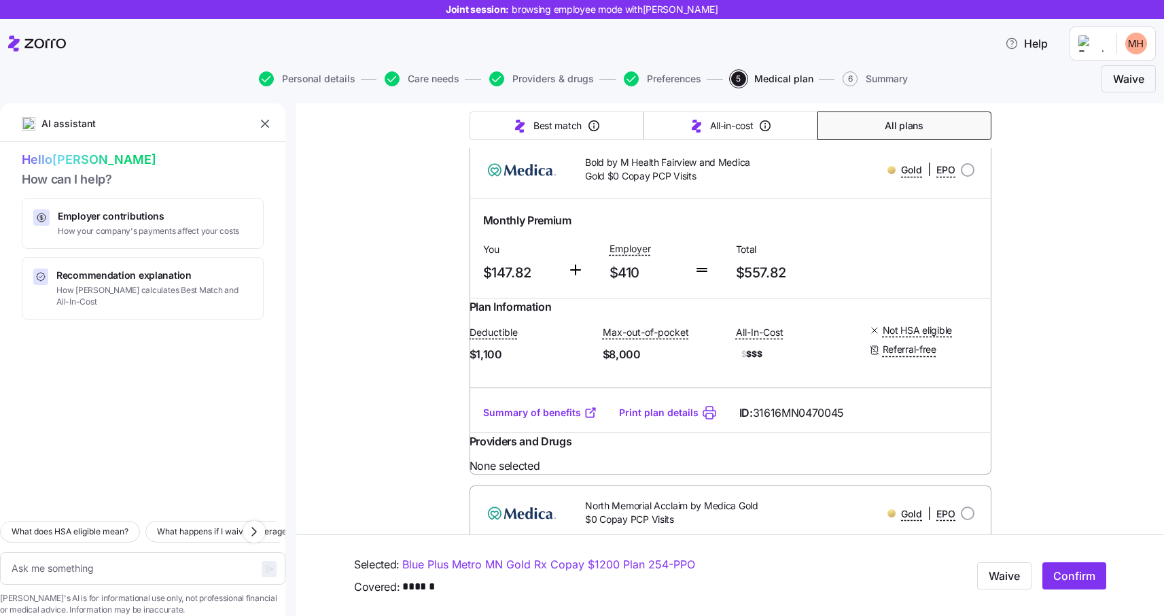
click at [660, 183] on span "Bold by M Health Fairview and Medica Gold $0 Copay PCP Visits" at bounding box center [675, 170] width 181 height 28
click at [522, 419] on link "Summary of benefits" at bounding box center [540, 413] width 114 height 14
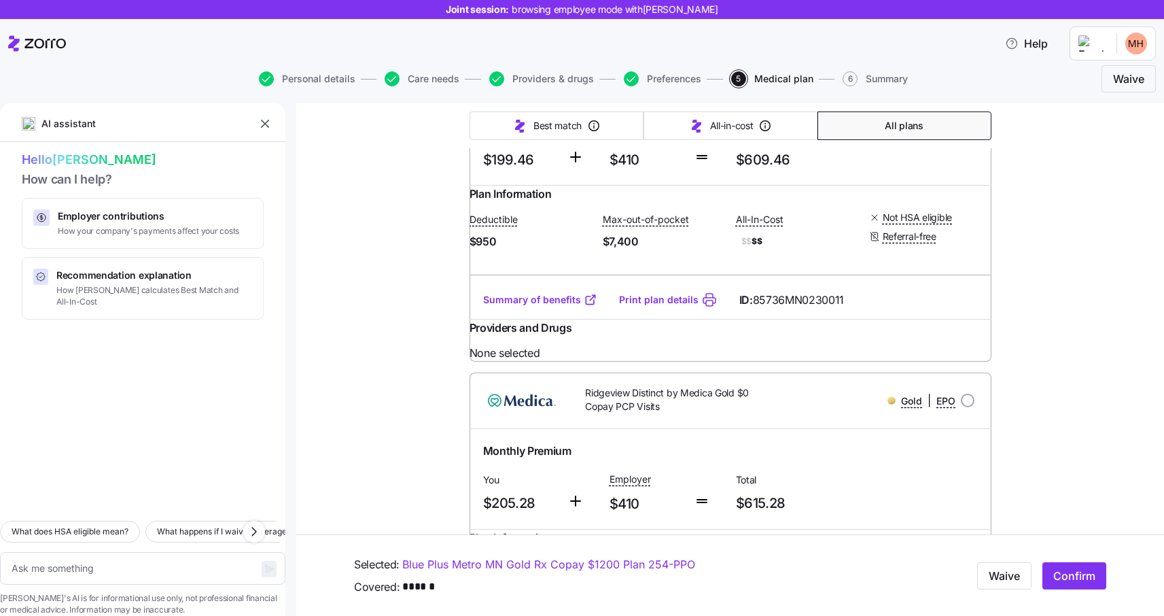
scroll to position [2027, 0]
click at [522, 307] on link "Summary of benefits" at bounding box center [540, 301] width 114 height 14
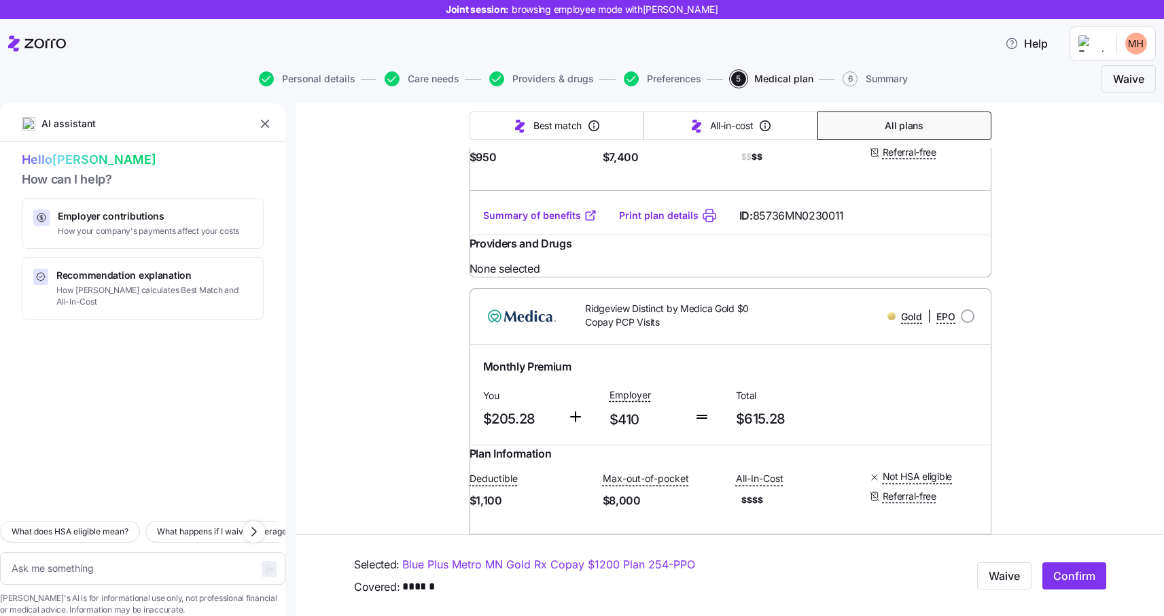
scroll to position [2108, 0]
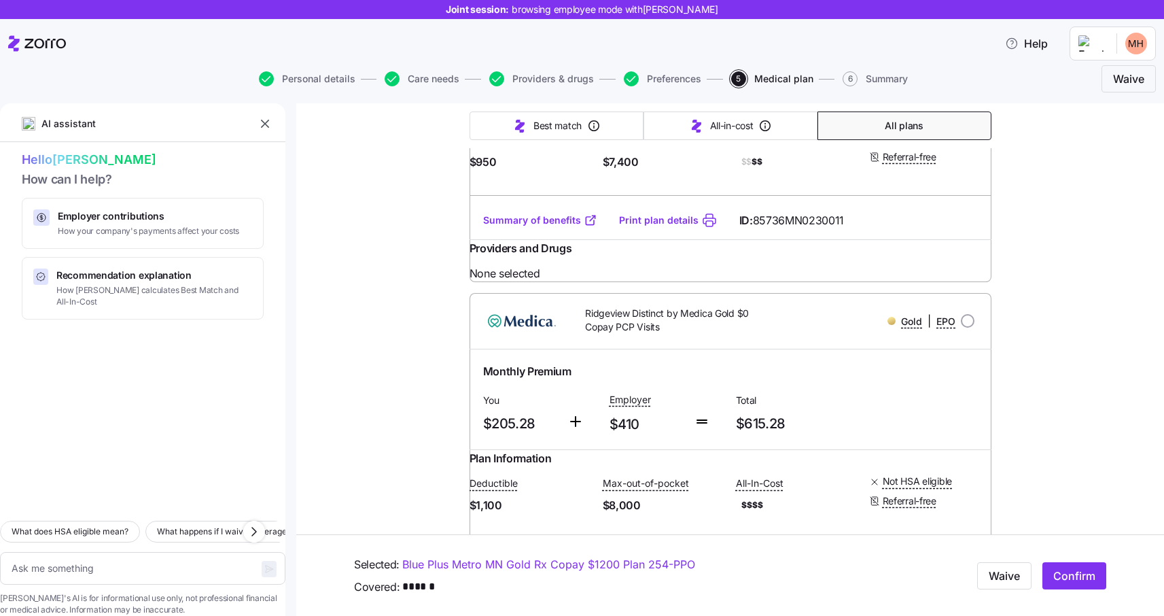
click at [546, 227] on link "Summary of benefits" at bounding box center [540, 220] width 114 height 14
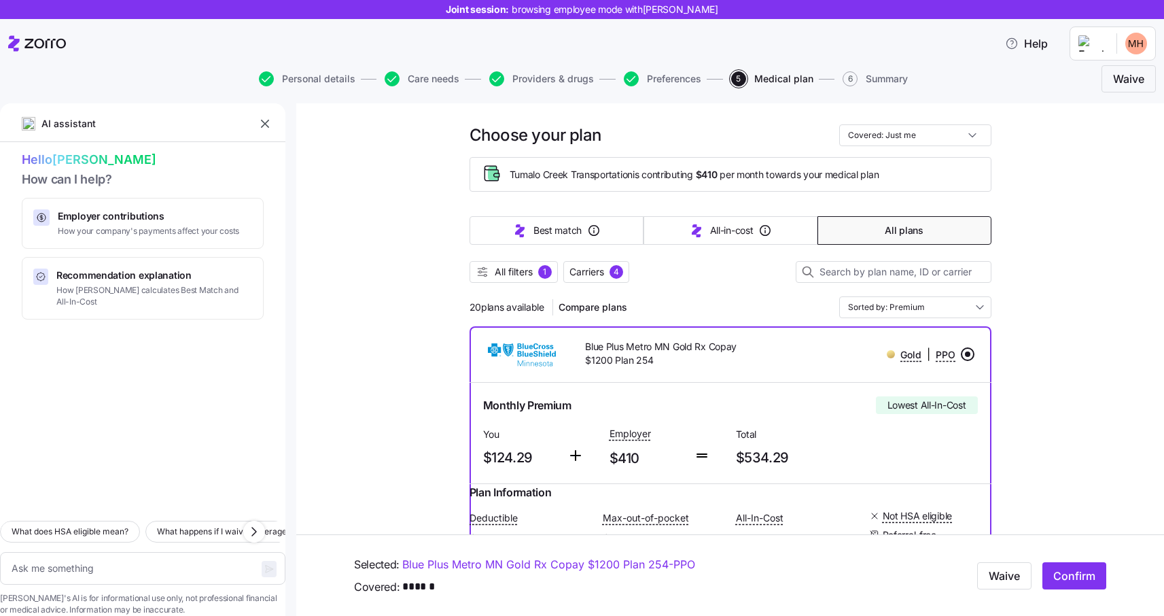
scroll to position [0, 0]
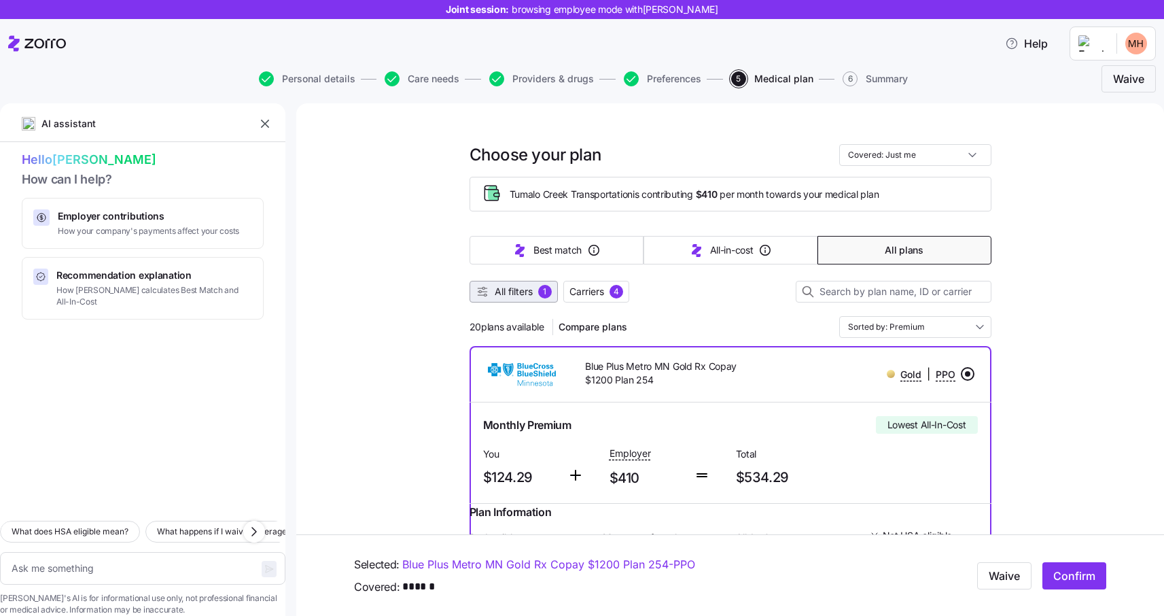
click at [506, 296] on span "All filters" at bounding box center [514, 292] width 38 height 14
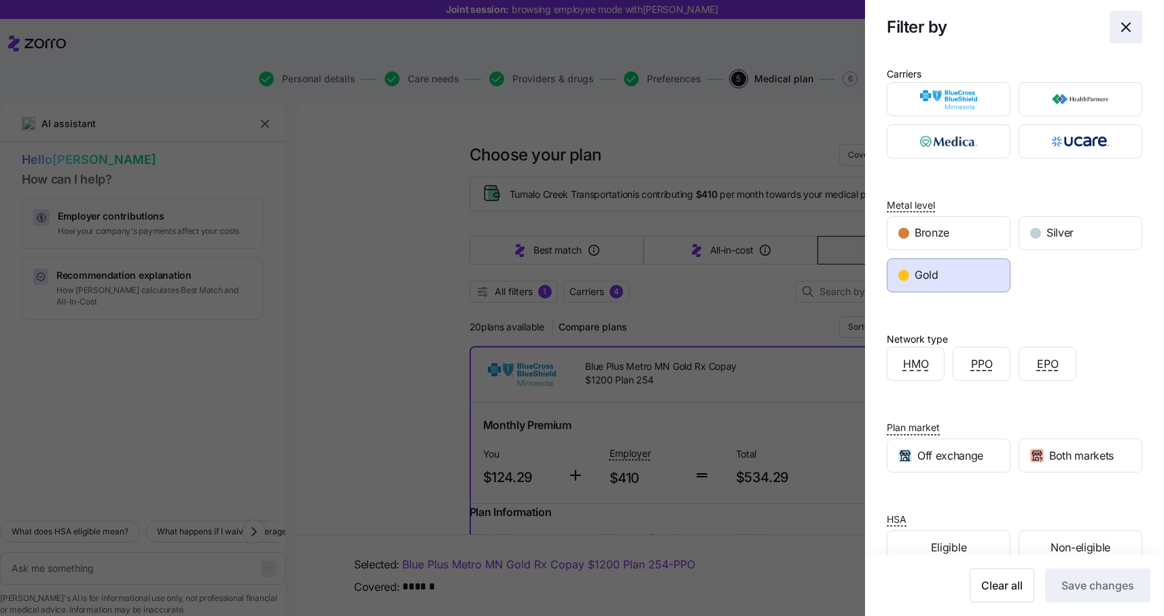
click at [1124, 32] on icon "button" at bounding box center [1126, 27] width 16 height 16
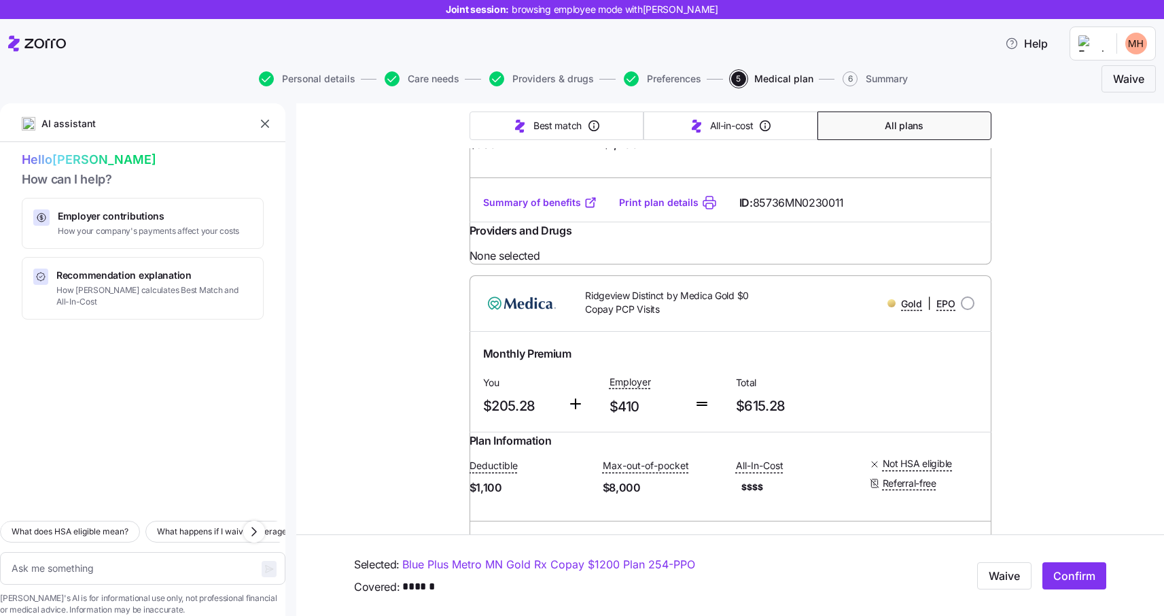
scroll to position [2117, 0]
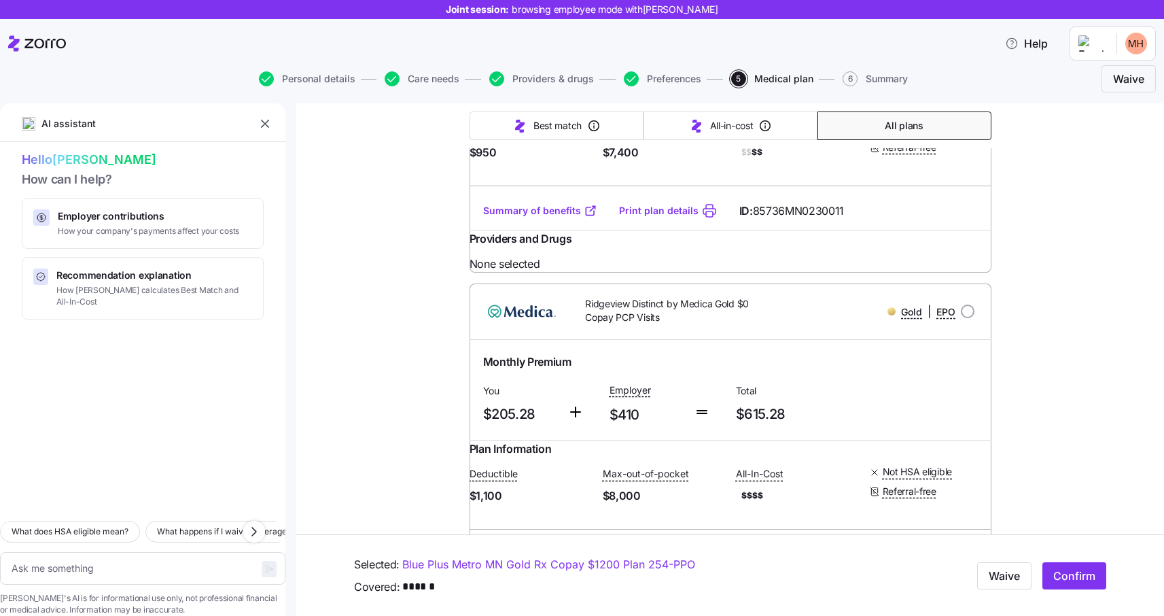
click at [516, 217] on link "Summary of benefits" at bounding box center [540, 211] width 114 height 14
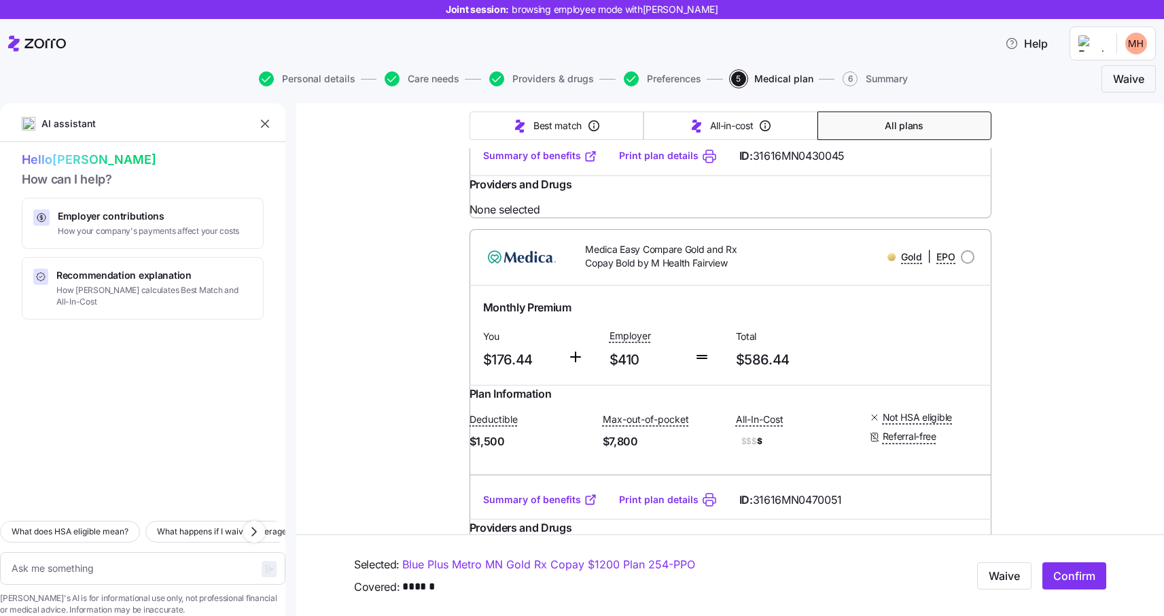
scroll to position [0, 0]
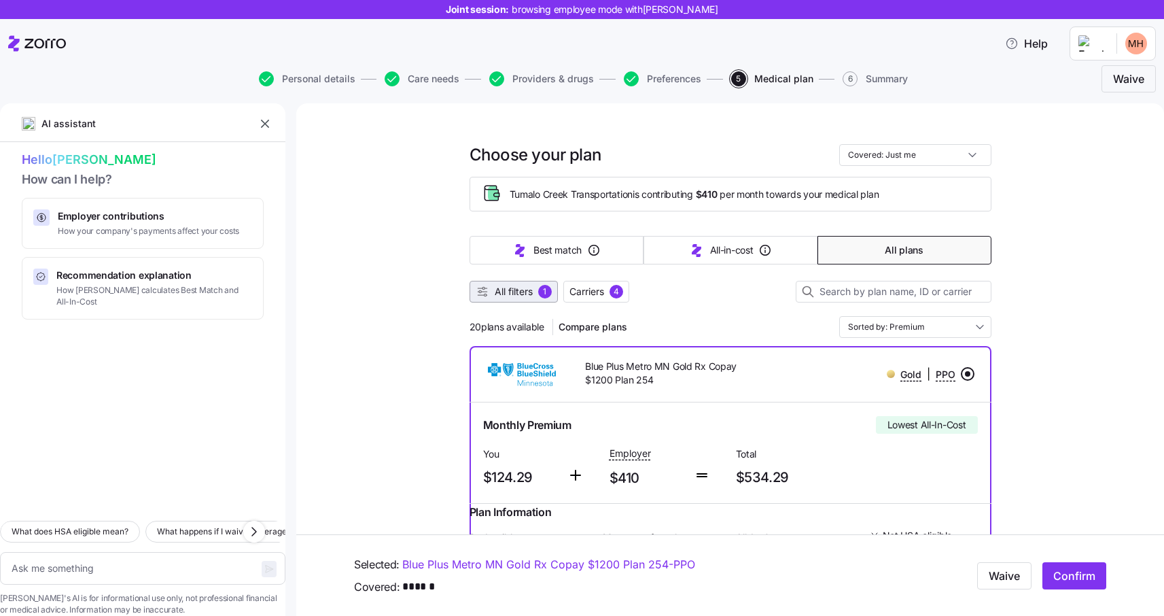
click at [510, 291] on span "All filters" at bounding box center [514, 292] width 38 height 14
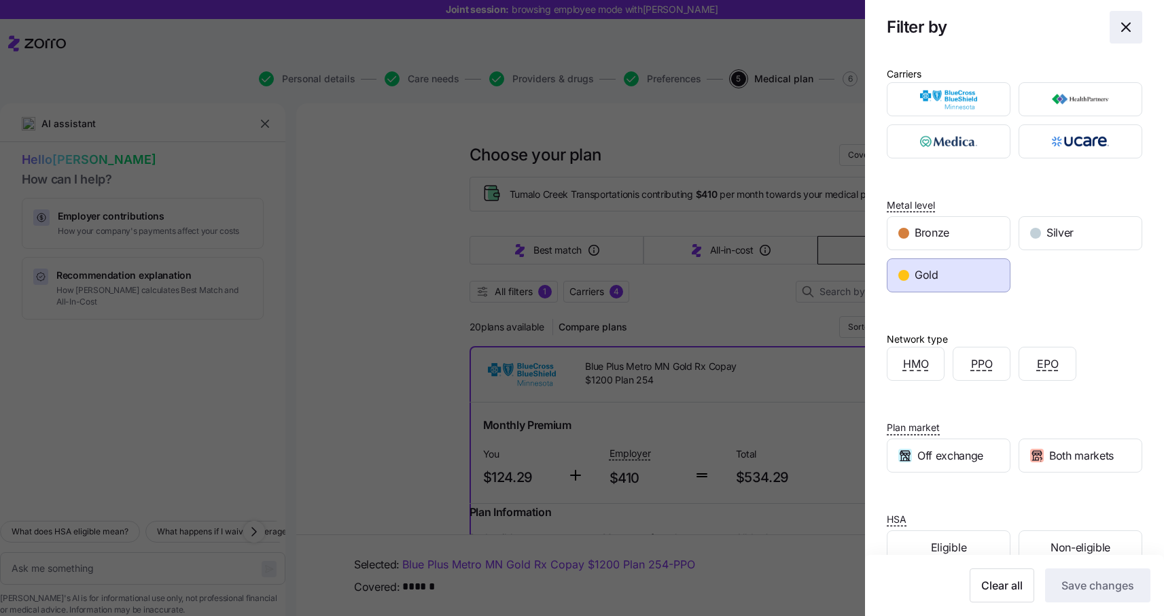
click at [1131, 29] on icon "button" at bounding box center [1126, 27] width 16 height 16
type textarea "x"
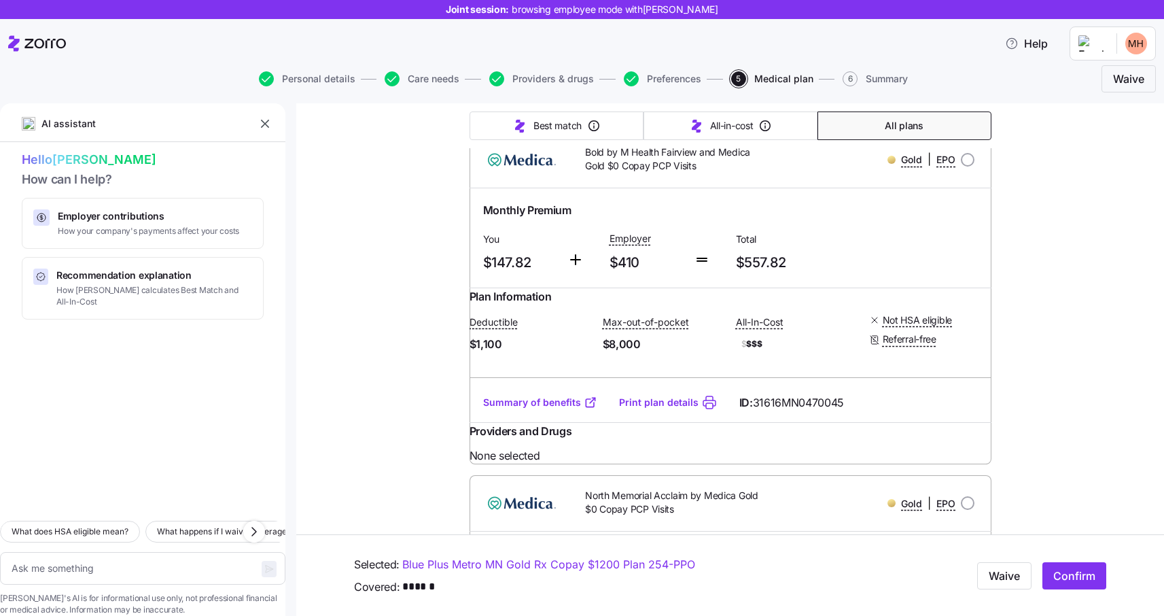
scroll to position [565, 0]
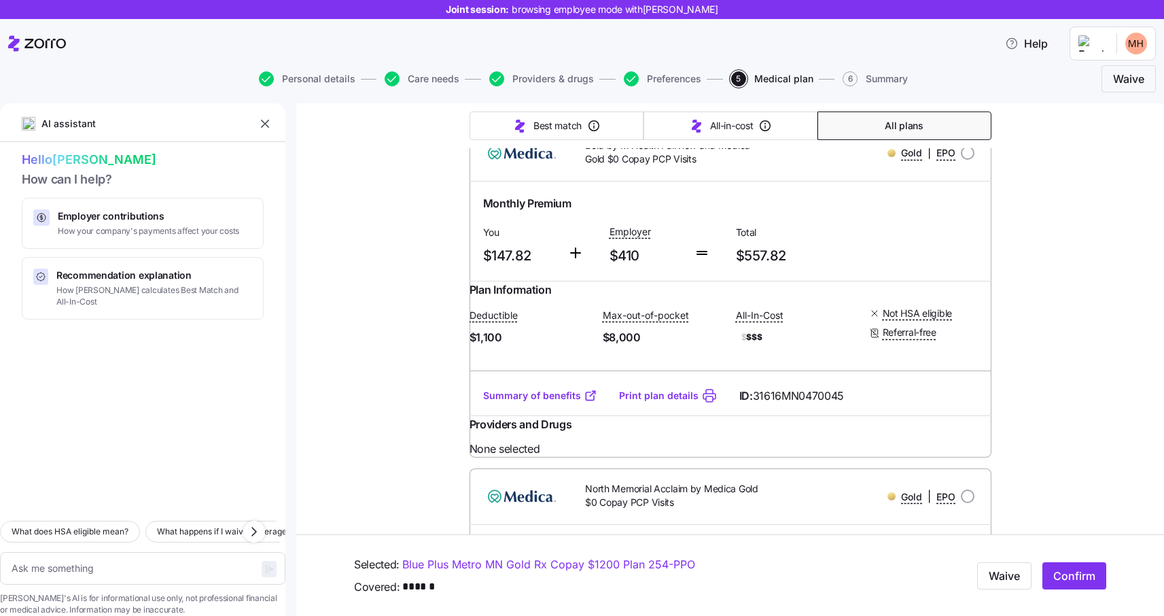
click at [554, 402] on link "Summary of benefits" at bounding box center [540, 396] width 114 height 14
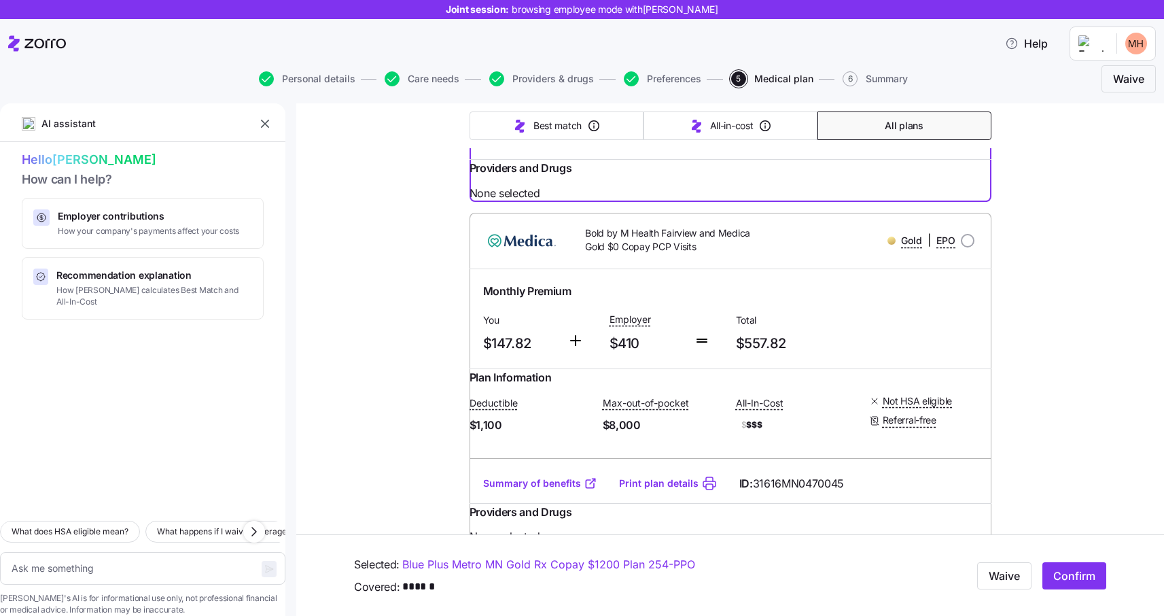
scroll to position [0, 0]
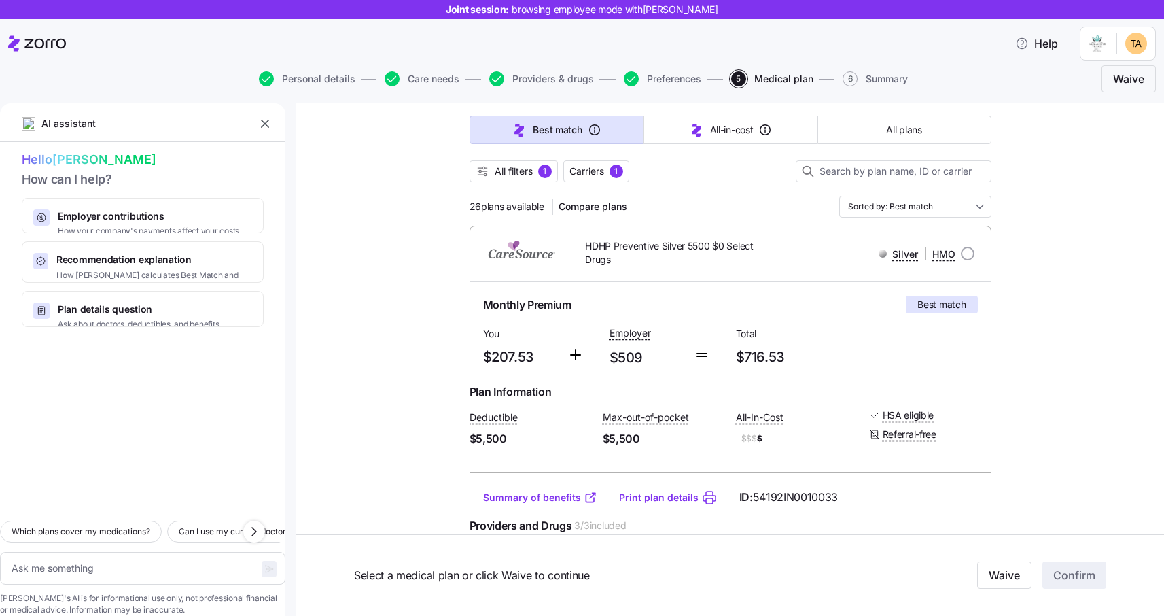
scroll to position [121, 0]
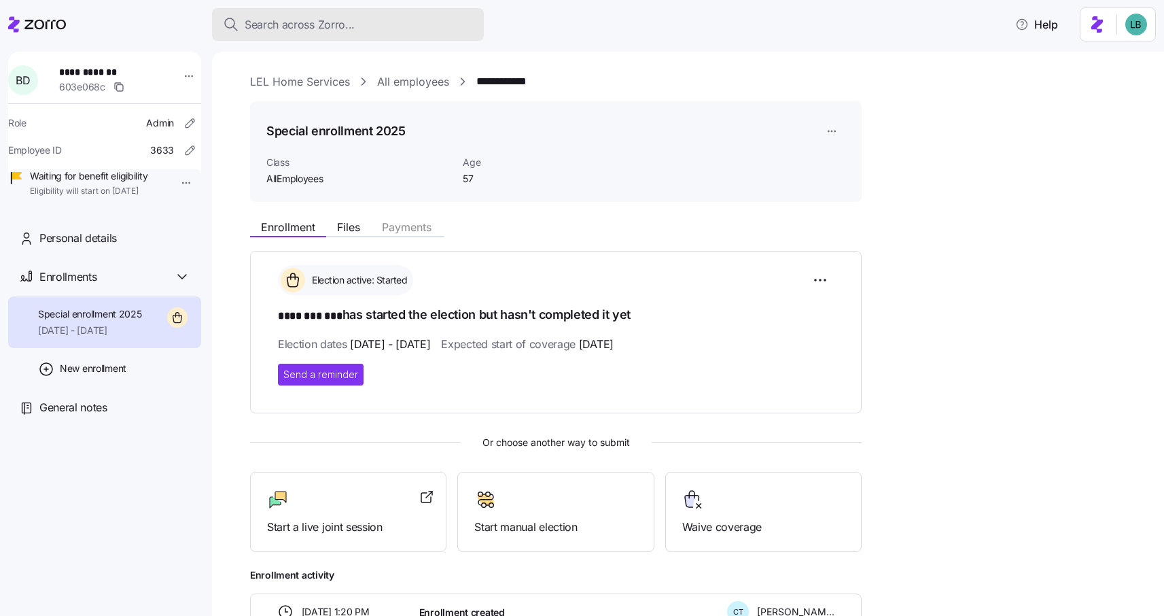
click at [285, 25] on span "Search across Zorro..." at bounding box center [300, 24] width 110 height 17
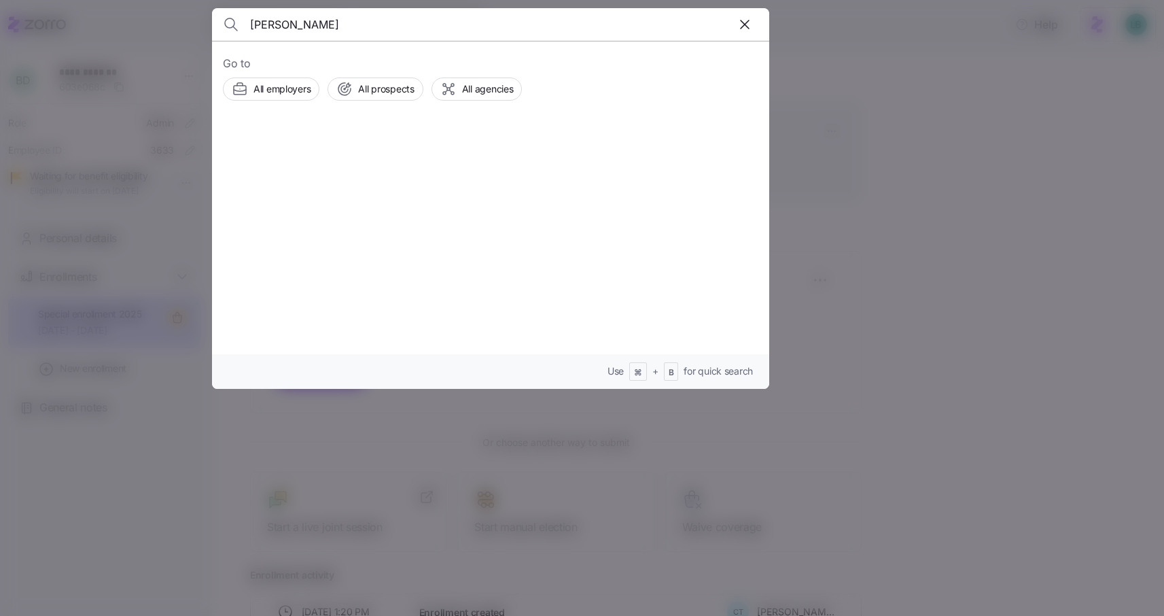
type input "[PERSON_NAME]"
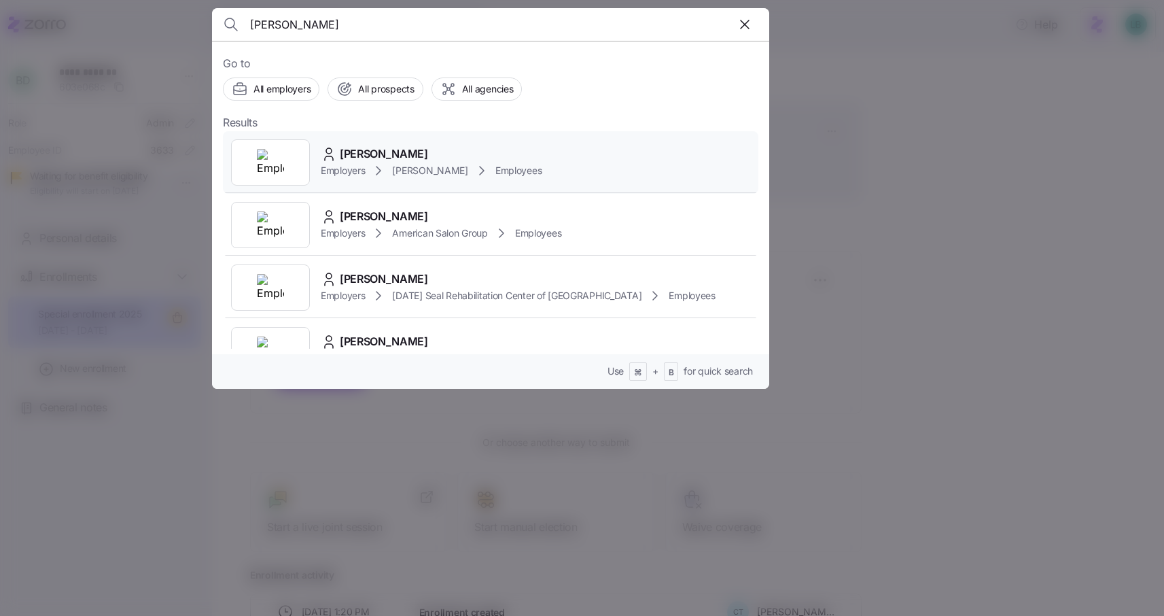
click at [355, 149] on span "[PERSON_NAME]" at bounding box center [384, 153] width 88 height 17
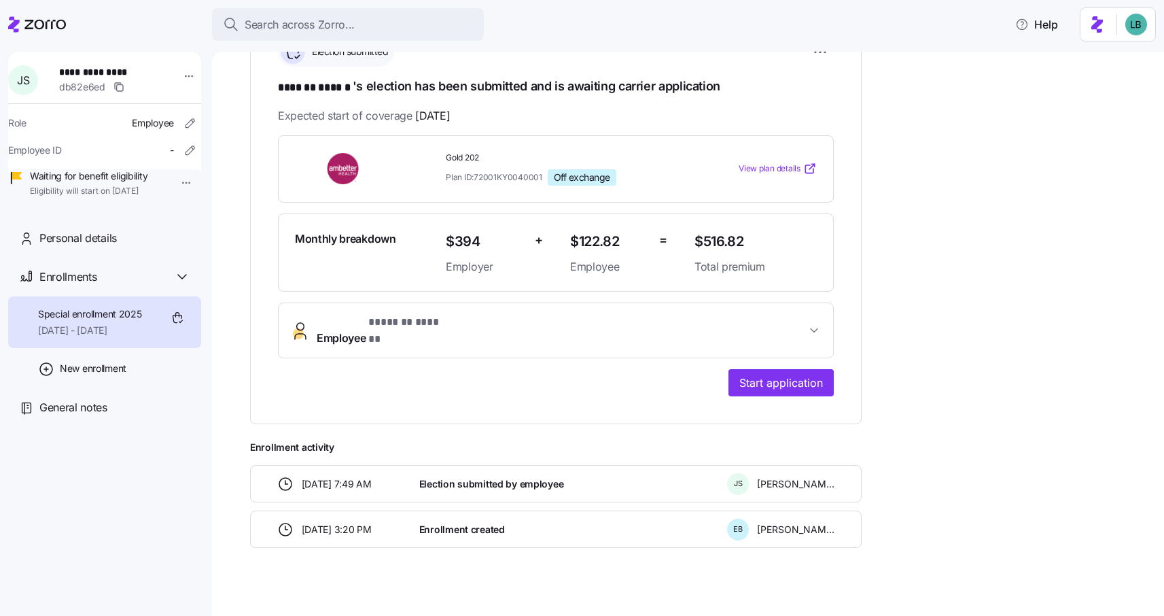
scroll to position [230, 0]
